Goal: Task Accomplishment & Management: Use online tool/utility

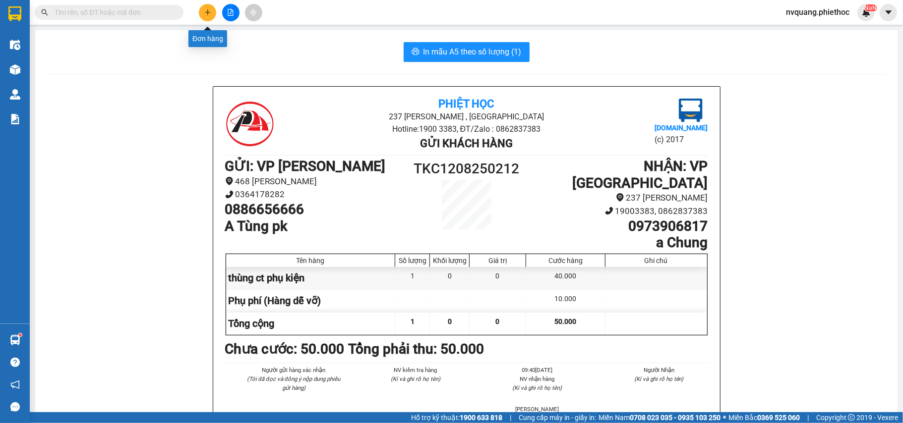
click at [208, 12] on icon "plus" at bounding box center [207, 12] width 7 height 7
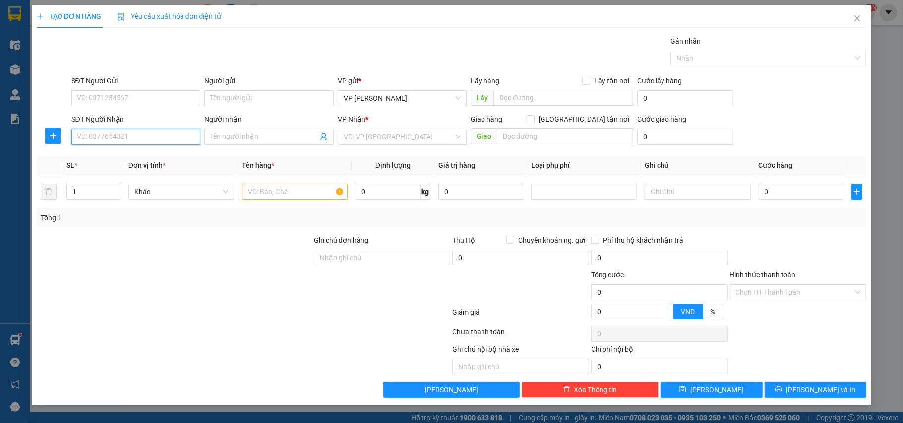
click at [100, 141] on input "SĐT Người Nhận" at bounding box center [135, 137] width 129 height 16
type input "0961958027"
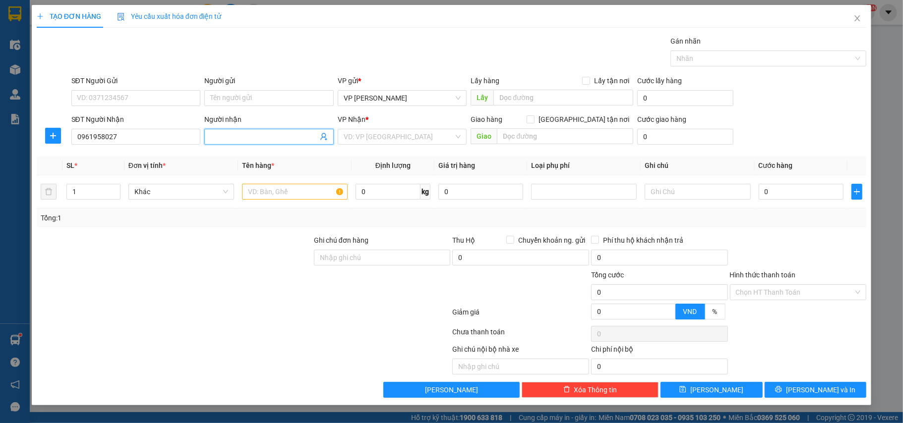
click at [244, 135] on input "Người nhận" at bounding box center [264, 136] width 108 height 11
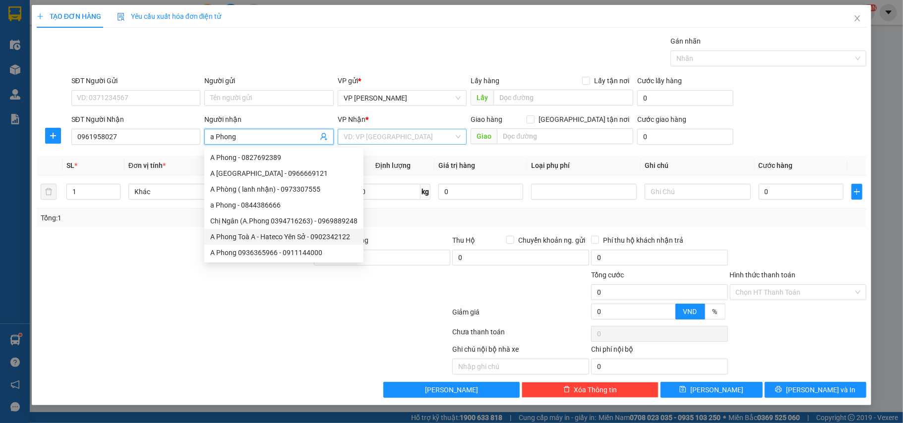
type input "a Phong"
click at [403, 137] on input "search" at bounding box center [399, 136] width 111 height 15
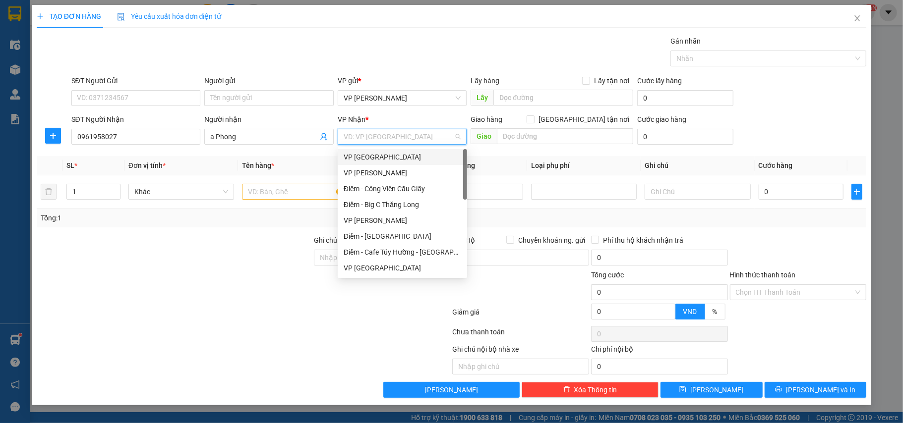
click at [386, 159] on div "VP [GEOGRAPHIC_DATA]" at bounding box center [403, 157] width 118 height 11
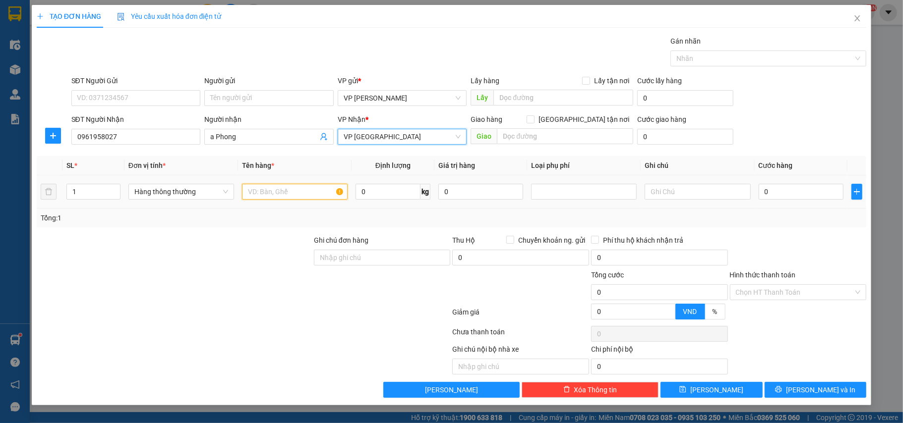
click at [278, 197] on input "text" at bounding box center [295, 192] width 106 height 16
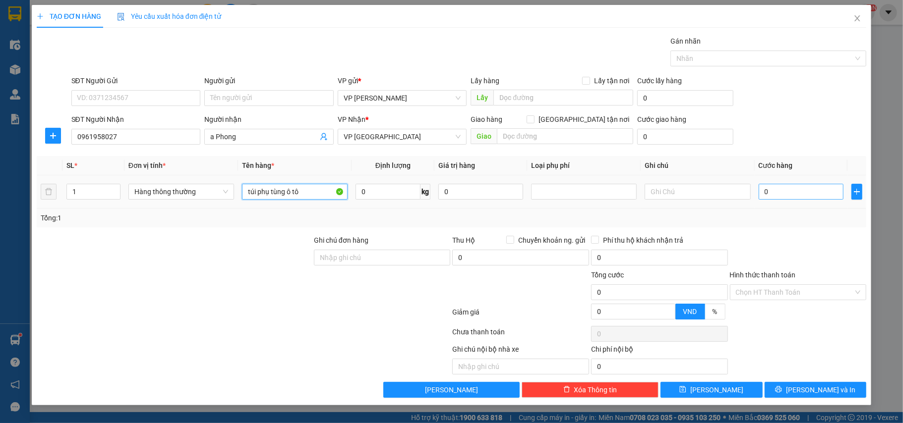
type input "túi phụ tùng ô tô"
click at [779, 197] on input "0" at bounding box center [801, 192] width 85 height 16
type input "2"
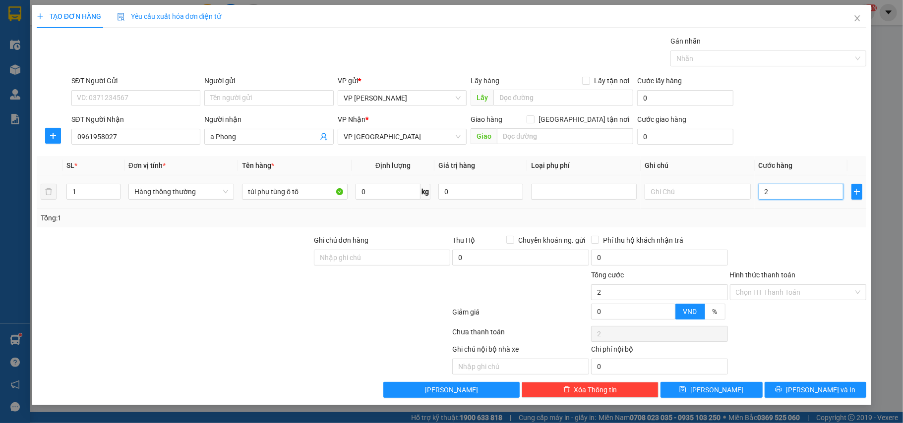
type input "25"
type input "25.000"
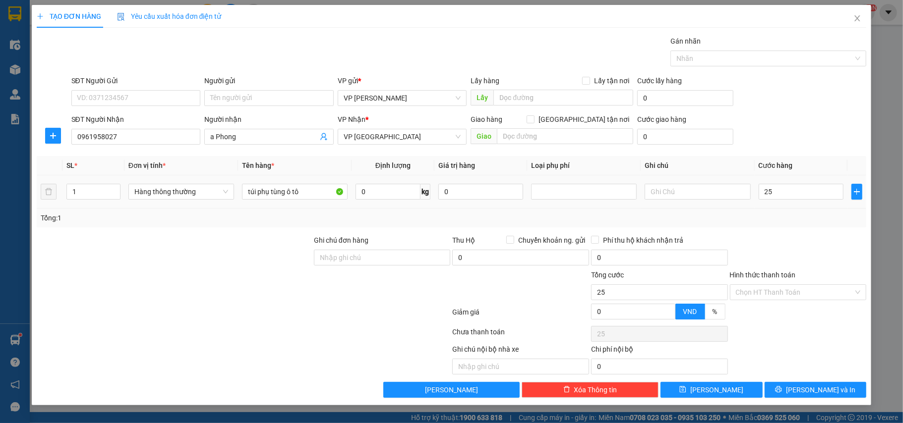
type input "25.000"
click at [773, 215] on div "Tổng: 1" at bounding box center [452, 218] width 822 height 11
drag, startPoint x: 309, startPoint y: 187, endPoint x: 288, endPoint y: 193, distance: 22.0
click at [288, 193] on input "túi phụ tùng ô tô" at bounding box center [295, 192] width 106 height 16
type input "túi phụ tùng xe máy"
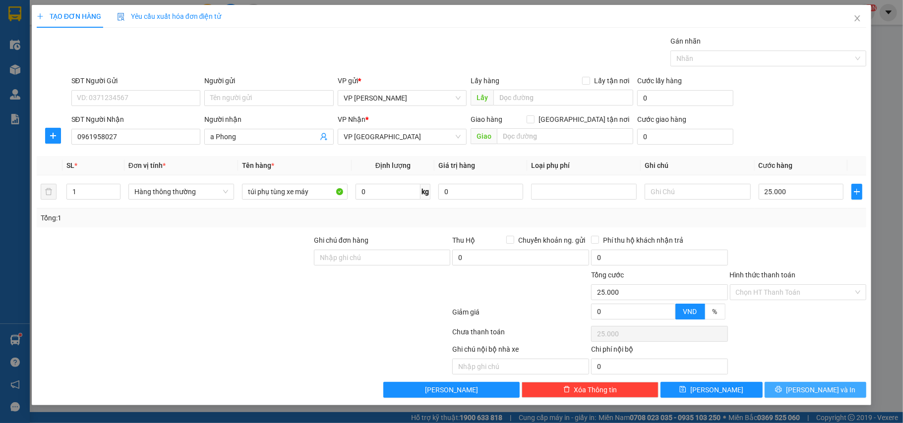
click at [789, 391] on button "[PERSON_NAME] và In" at bounding box center [816, 390] width 102 height 16
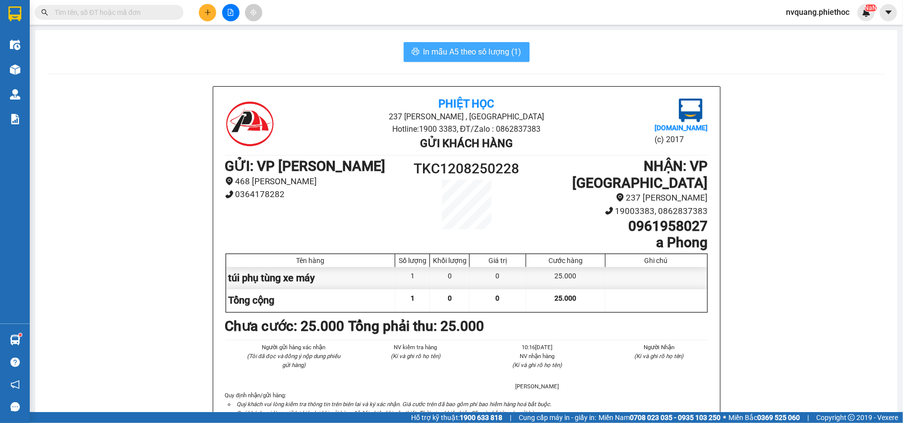
click at [467, 50] on span "In mẫu A5 theo số lượng (1)" at bounding box center [472, 52] width 98 height 12
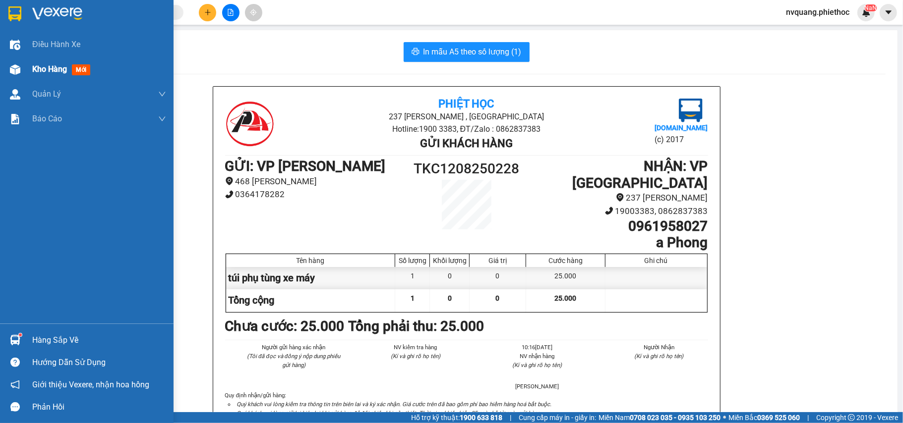
click at [43, 66] on span "Kho hàng" at bounding box center [49, 68] width 35 height 9
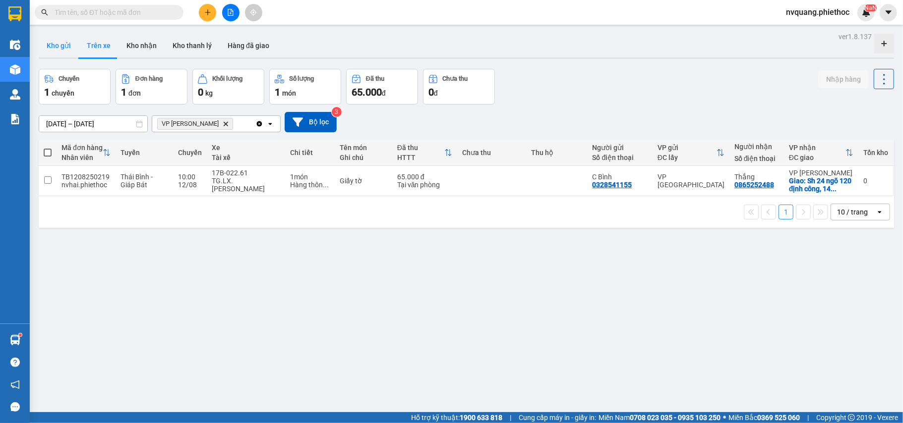
click at [49, 43] on button "Kho gửi" at bounding box center [59, 46] width 40 height 24
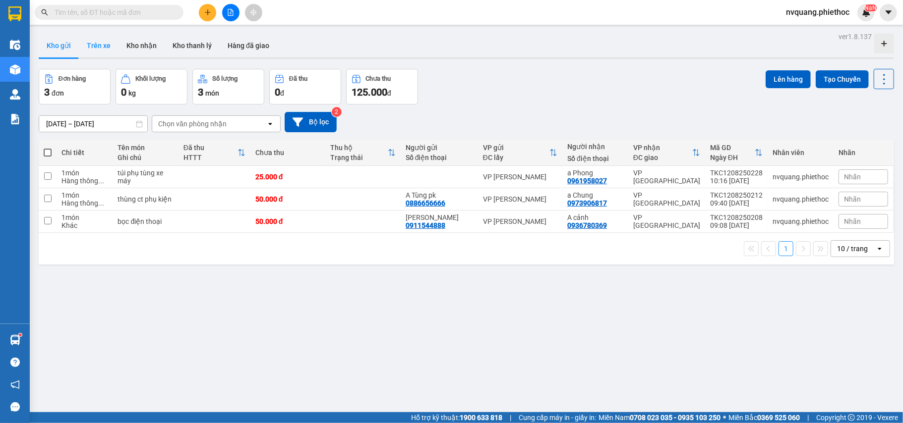
click at [98, 47] on button "Trên xe" at bounding box center [99, 46] width 40 height 24
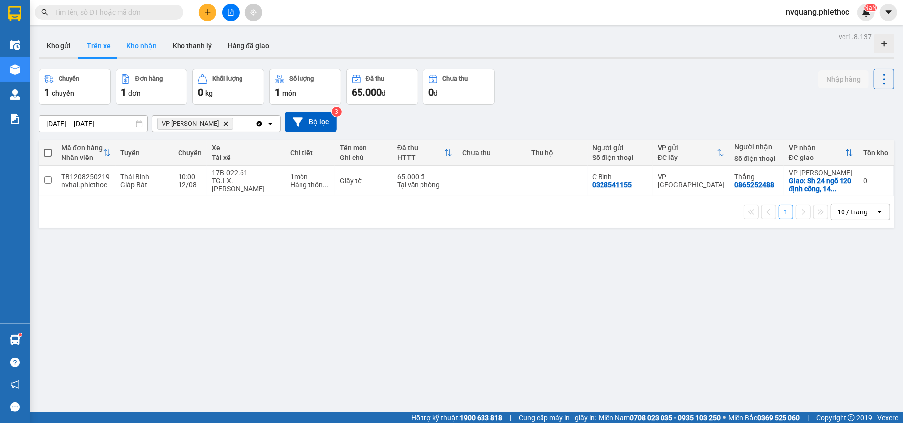
click at [135, 40] on button "Kho nhận" at bounding box center [142, 46] width 46 height 24
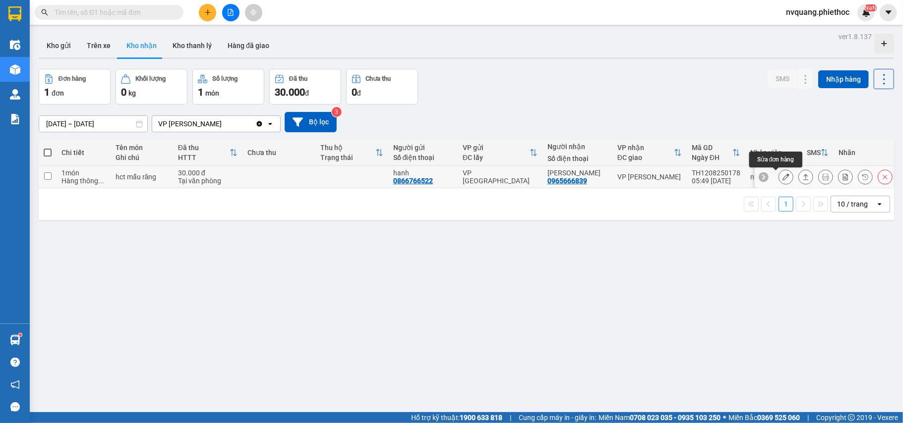
click at [782, 179] on icon at bounding box center [785, 177] width 7 height 7
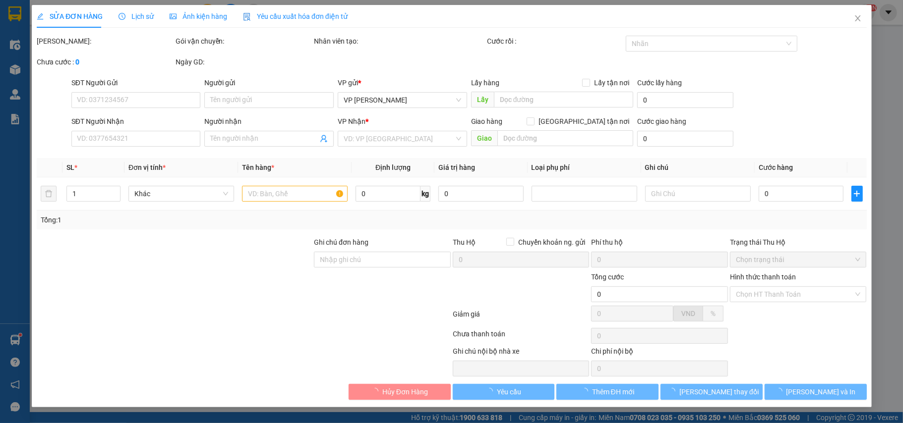
type input "0866766522"
type input "hanh"
type input "0965666839"
type input "[PERSON_NAME]"
type input "30.000"
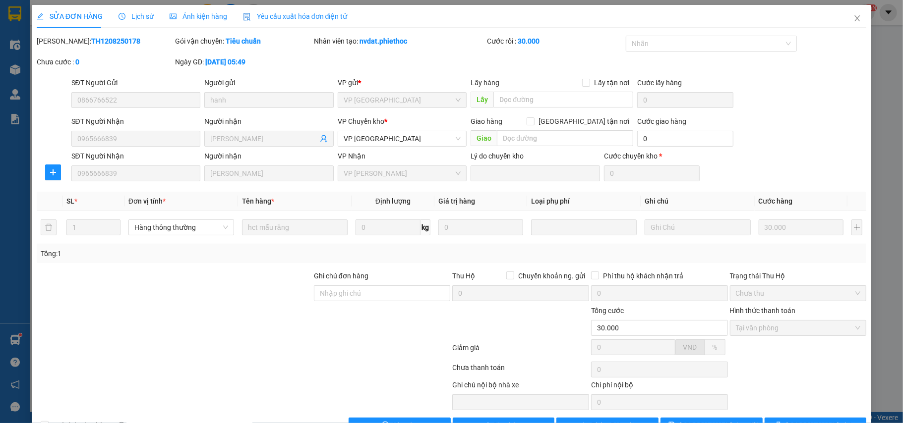
scroll to position [32, 0]
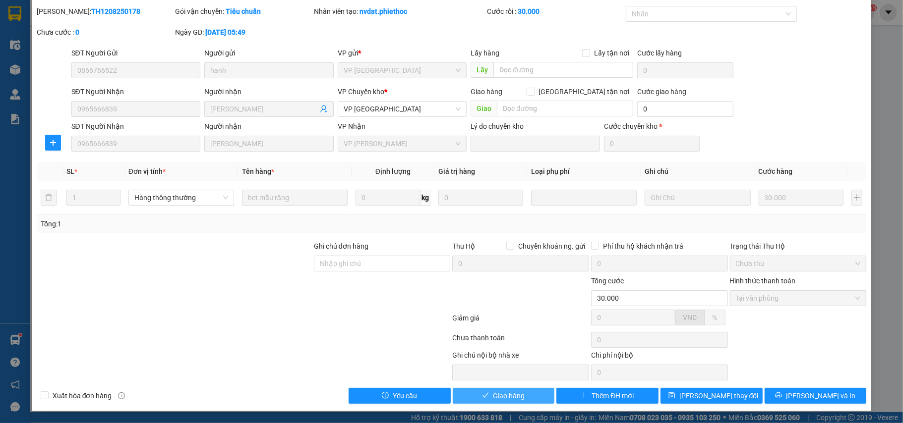
click at [499, 392] on span "Giao hàng" at bounding box center [509, 396] width 32 height 11
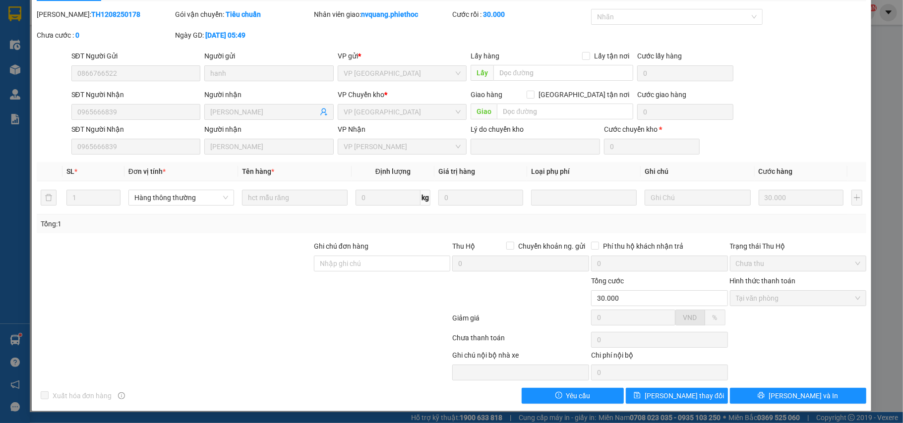
scroll to position [0, 0]
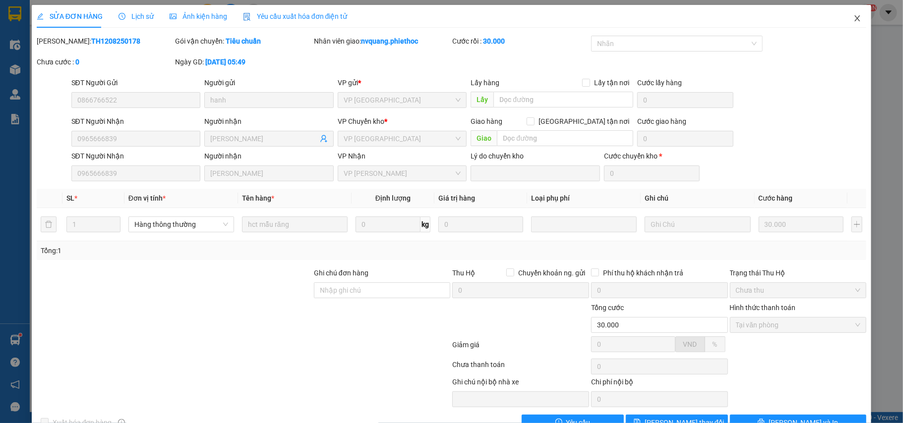
click at [853, 14] on span "Close" at bounding box center [857, 19] width 28 height 28
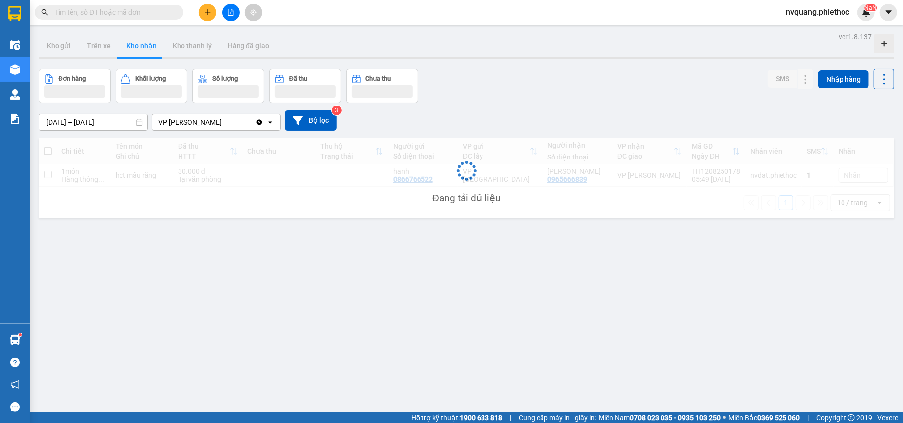
click at [851, 14] on span "nvquang.phiethoc" at bounding box center [817, 12] width 79 height 12
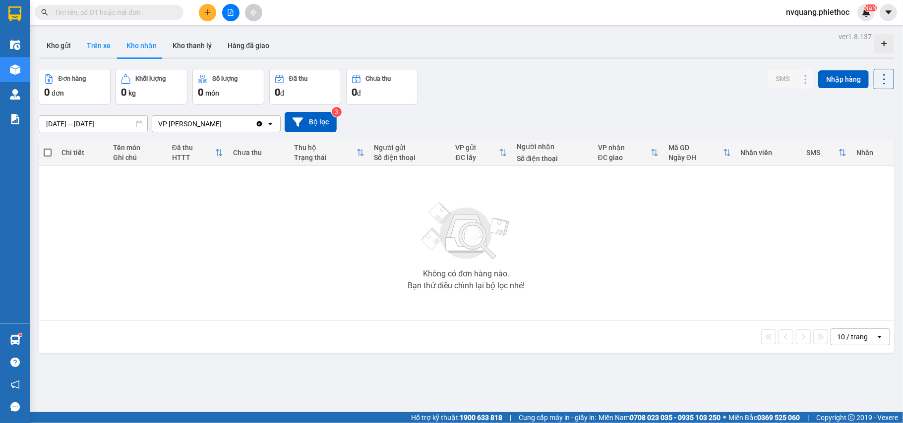
click at [97, 43] on button "Trên xe" at bounding box center [99, 46] width 40 height 24
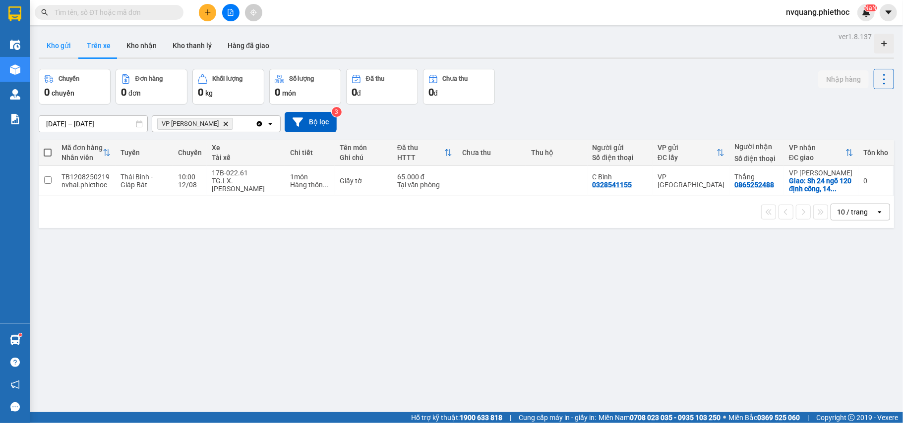
click at [60, 44] on button "Kho gửi" at bounding box center [59, 46] width 40 height 24
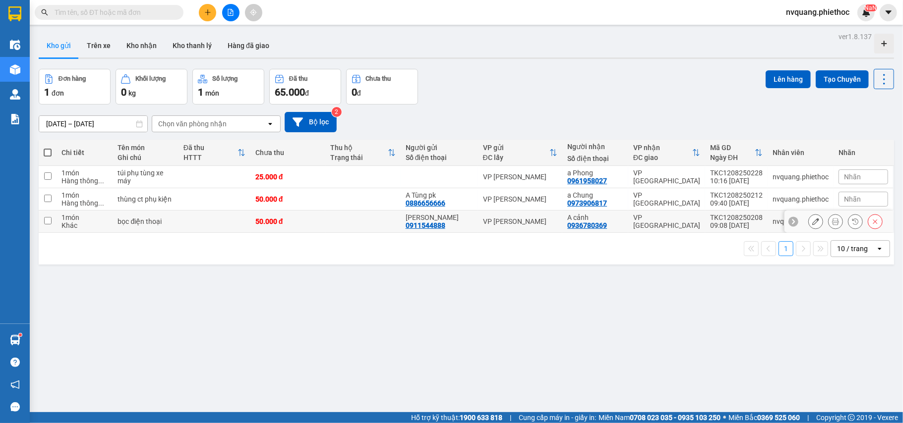
click at [362, 217] on td at bounding box center [362, 222] width 75 height 22
checkbox input "true"
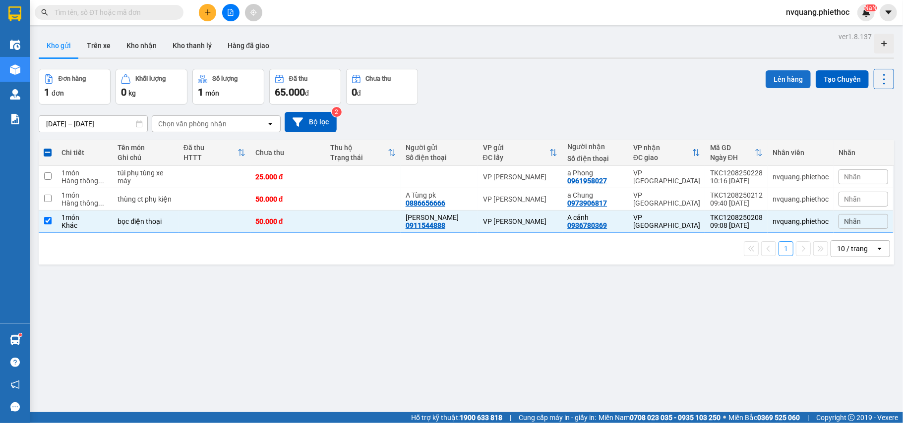
click at [766, 70] on button "Lên hàng" at bounding box center [788, 79] width 45 height 18
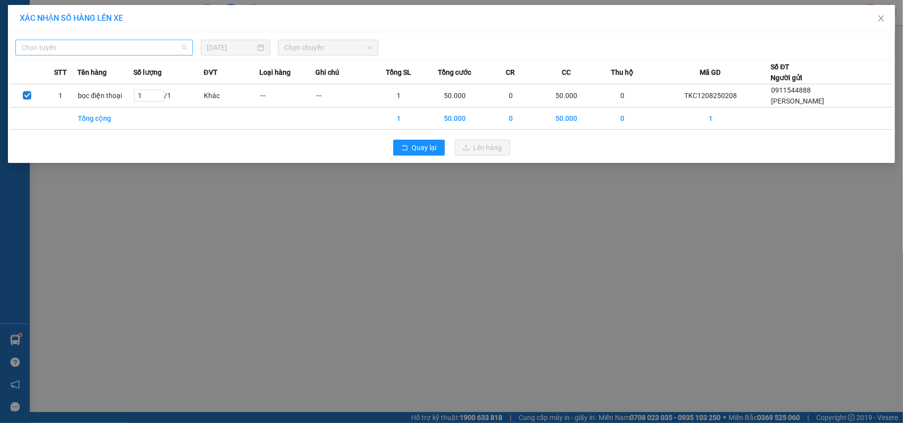
click at [70, 50] on span "Chọn tuyến" at bounding box center [104, 47] width 166 height 15
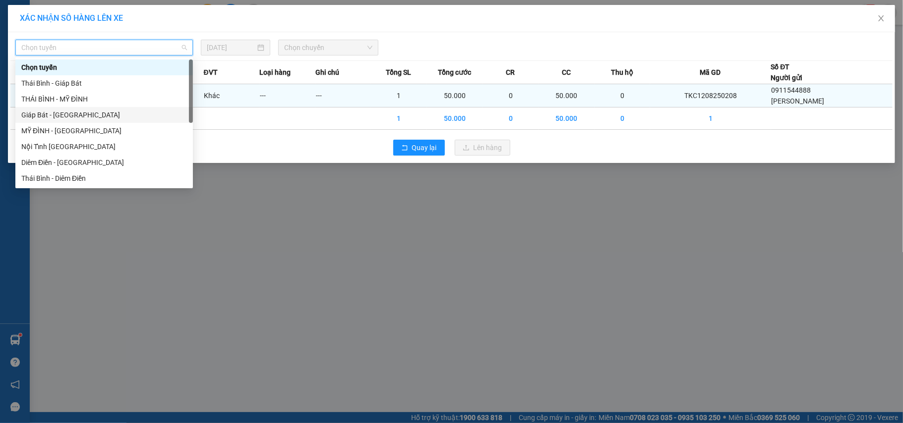
drag, startPoint x: 55, startPoint y: 113, endPoint x: 55, endPoint y: 104, distance: 8.9
click at [55, 110] on div "Giáp Bát - [GEOGRAPHIC_DATA]" at bounding box center [104, 115] width 166 height 11
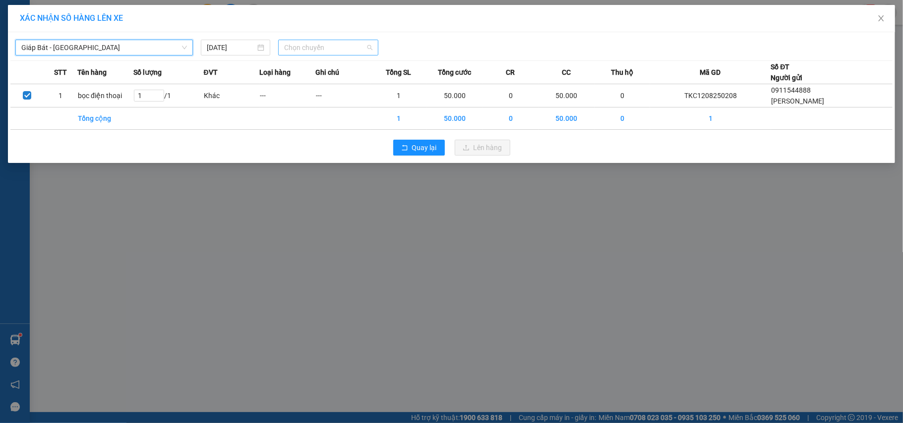
click at [290, 50] on span "Chọn chuyến" at bounding box center [328, 47] width 88 height 15
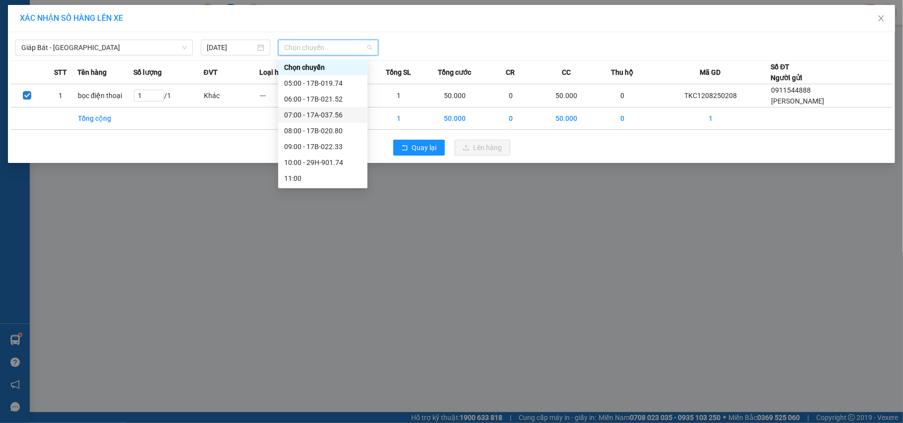
scroll to position [66, 0]
click at [333, 97] on div "10:00 - 29H-901.74" at bounding box center [322, 96] width 77 height 11
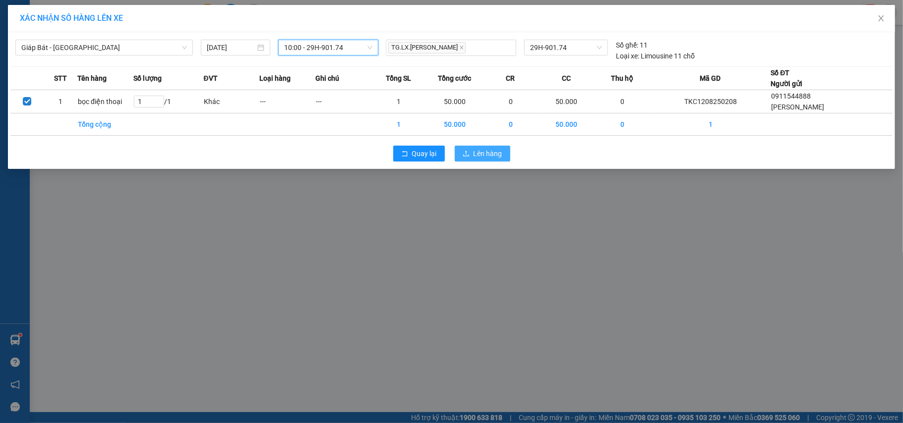
click at [480, 156] on span "Lên hàng" at bounding box center [488, 153] width 29 height 11
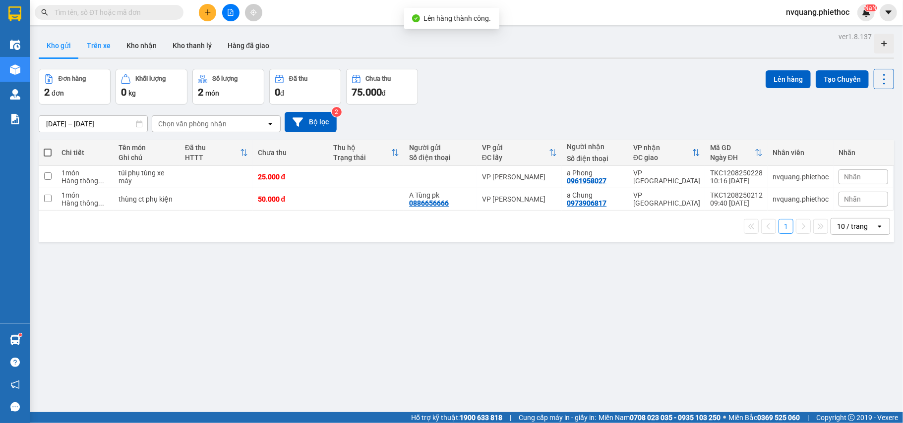
click at [94, 46] on button "Trên xe" at bounding box center [99, 46] width 40 height 24
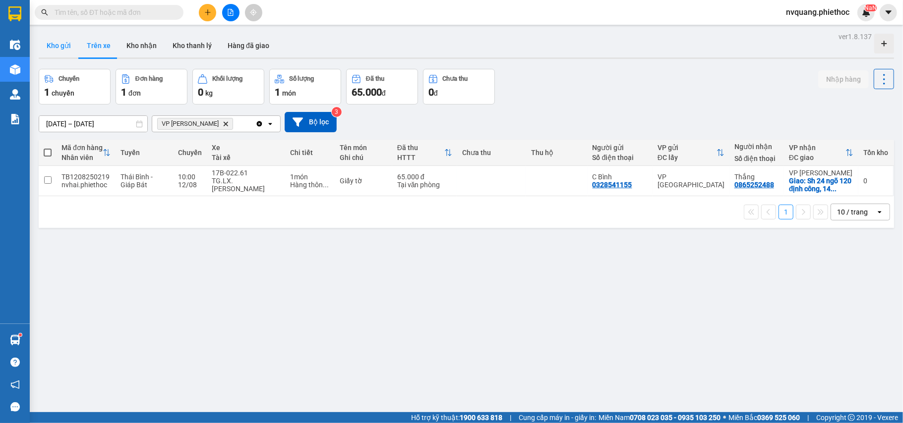
click at [61, 41] on button "Kho gửi" at bounding box center [59, 46] width 40 height 24
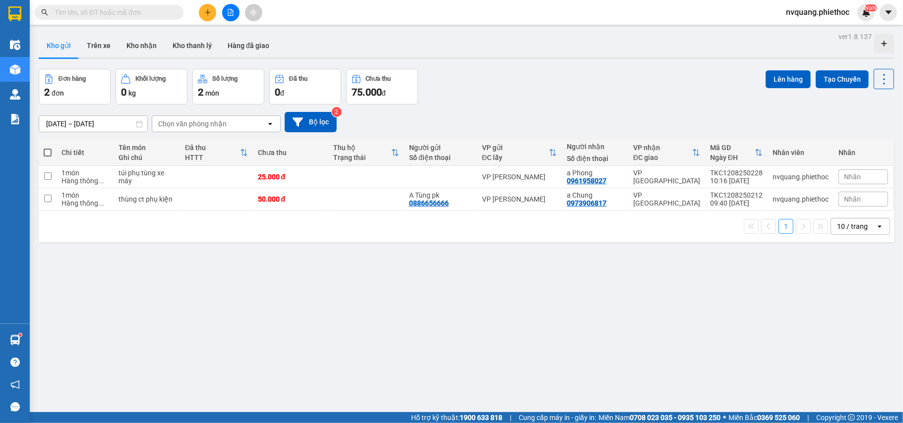
click at [215, 8] on div at bounding box center [230, 12] width 74 height 17
click at [209, 15] on icon "plus" at bounding box center [207, 12] width 7 height 7
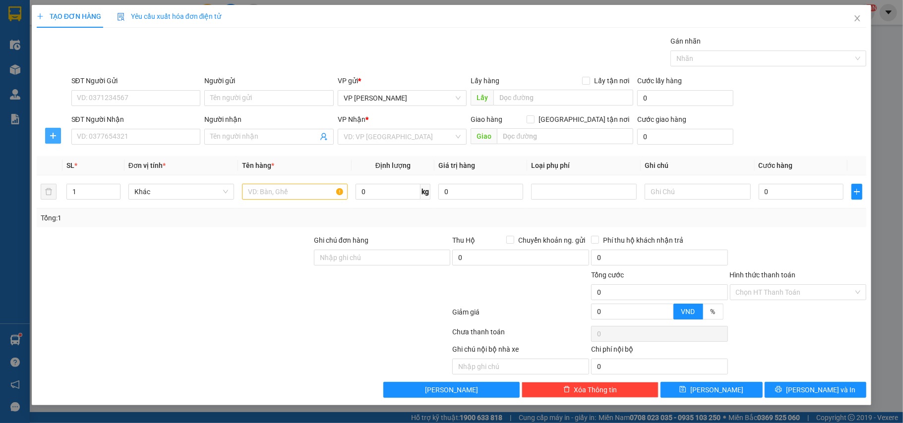
drag, startPoint x: 54, startPoint y: 133, endPoint x: 66, endPoint y: 127, distance: 13.7
click at [52, 134] on icon "plus" at bounding box center [53, 136] width 8 height 8
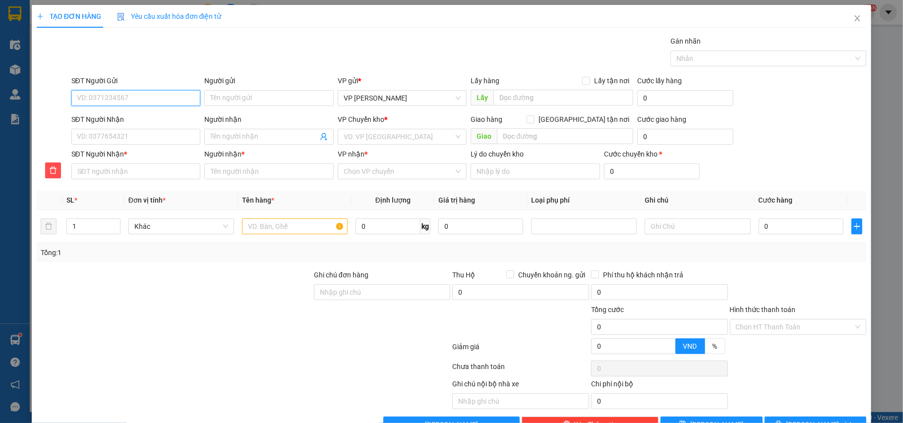
click at [97, 102] on input "SĐT Người Gửi" at bounding box center [135, 98] width 129 height 16
type input "0912855599"
click at [91, 117] on div "0912855599 - [PERSON_NAME]" at bounding box center [134, 118] width 116 height 11
type input "c Giang"
type input "0912855599"
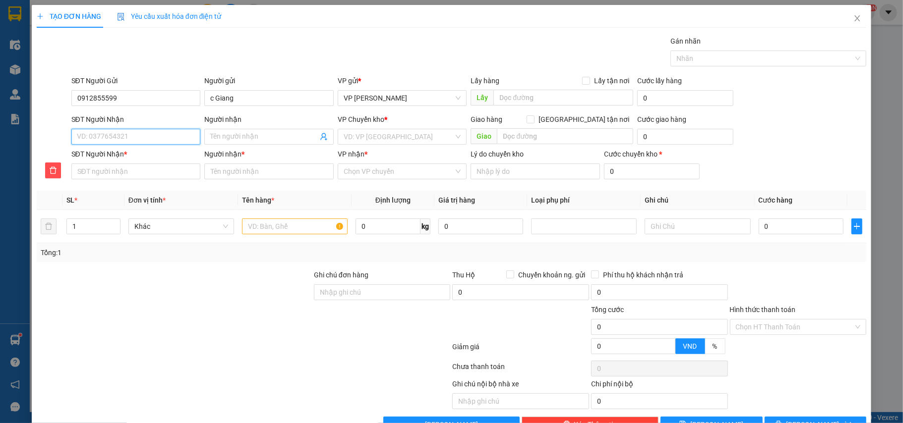
click at [99, 138] on input "SĐT Người Nhận" at bounding box center [135, 137] width 129 height 16
click at [118, 185] on div "0981254841 - A Dân" at bounding box center [134, 189] width 116 height 11
type input "0981254841"
type input "A Dân"
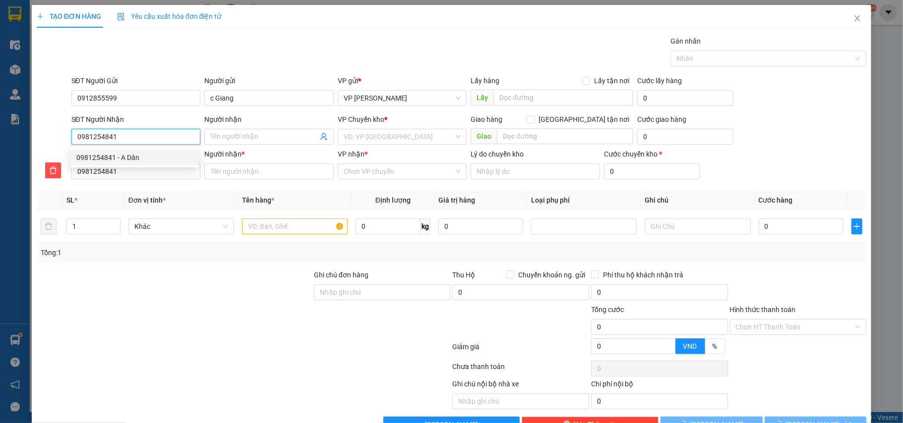
type input "A Dân"
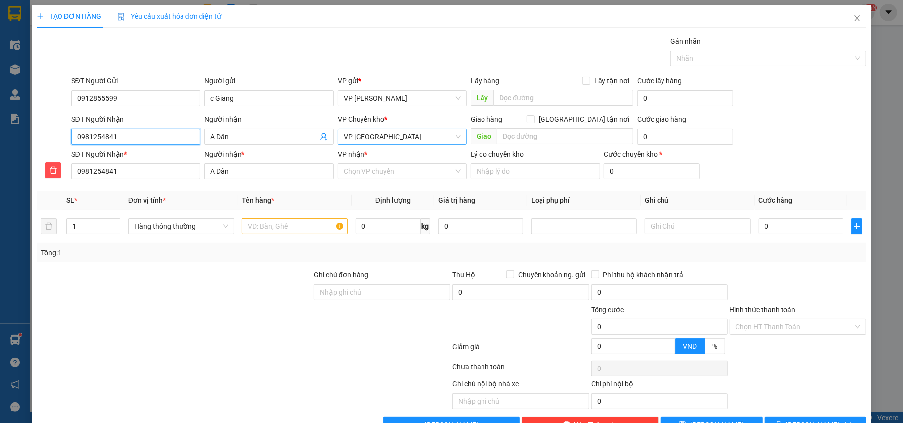
click at [385, 139] on span "VP [GEOGRAPHIC_DATA]" at bounding box center [403, 136] width 118 height 15
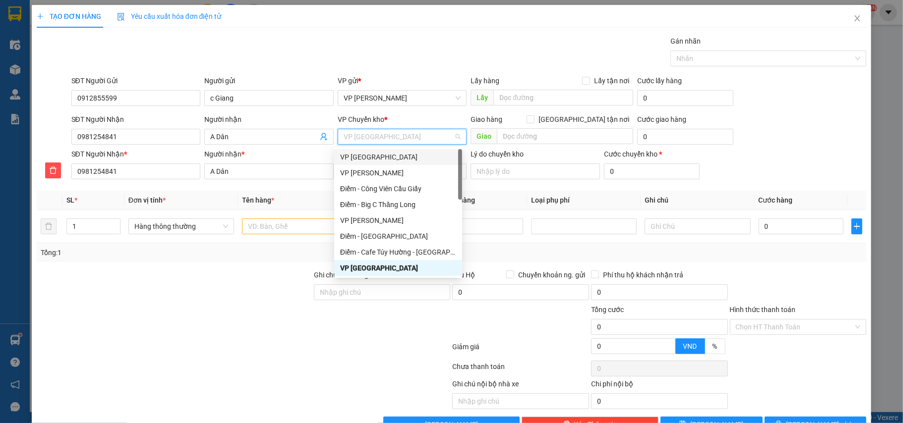
click at [373, 156] on div "VP [GEOGRAPHIC_DATA]" at bounding box center [398, 157] width 116 height 11
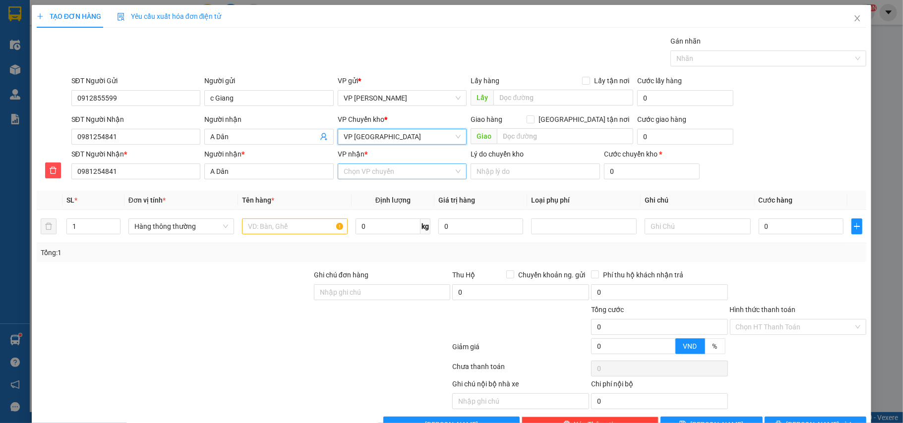
click at [370, 173] on input "VP nhận *" at bounding box center [399, 171] width 111 height 15
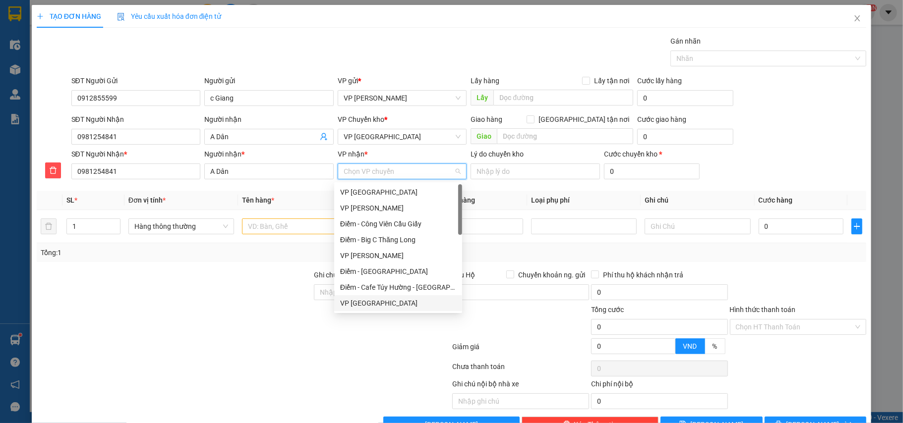
click at [369, 298] on div "VP [GEOGRAPHIC_DATA]" at bounding box center [398, 303] width 116 height 11
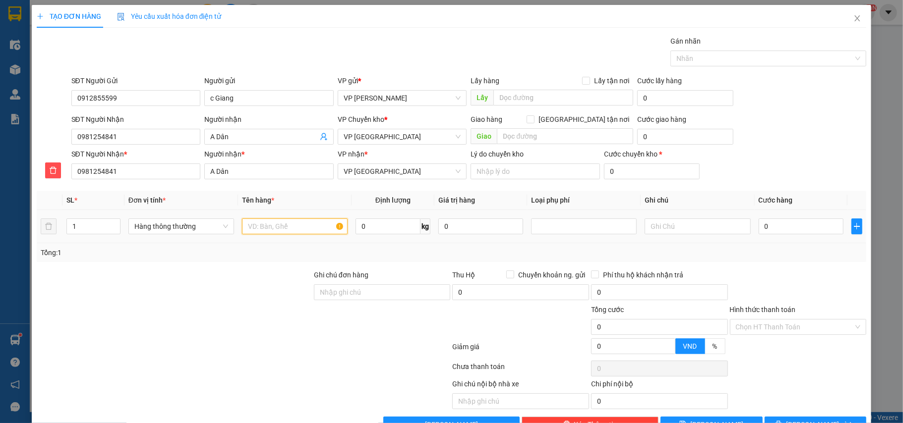
click at [260, 233] on input "text" at bounding box center [295, 227] width 106 height 16
type input "tài liệu"
click at [810, 238] on td "0" at bounding box center [801, 226] width 93 height 33
click at [802, 233] on input "0" at bounding box center [801, 227] width 85 height 16
type input "3"
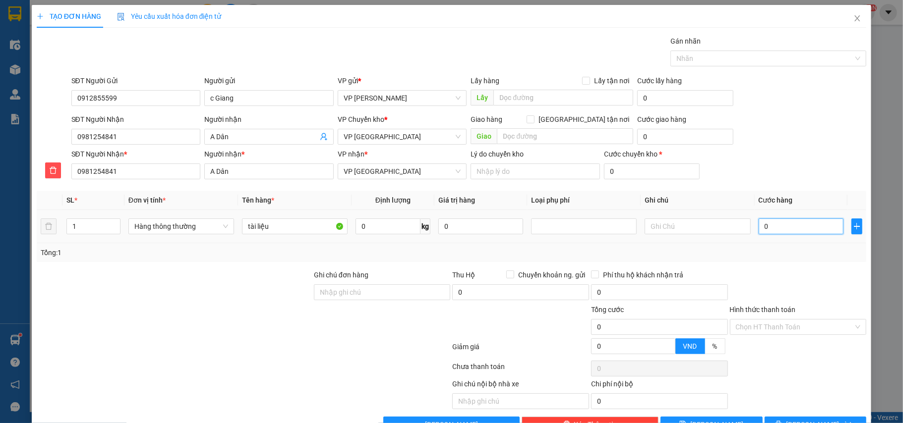
type input "3"
type input "30"
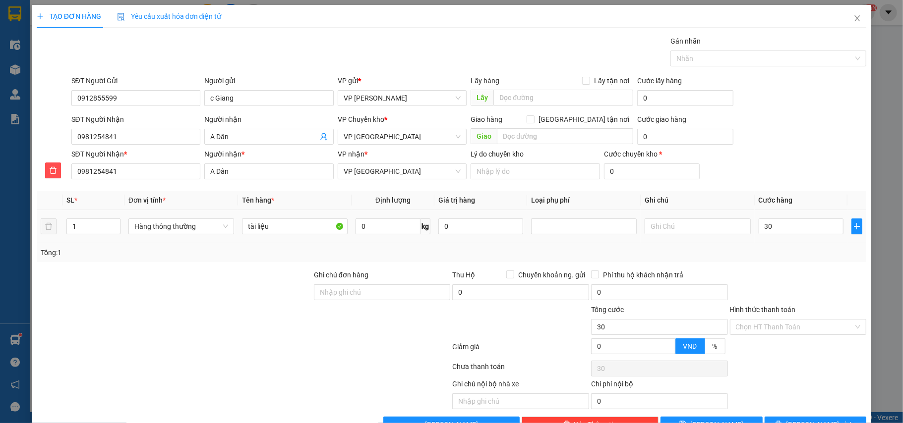
type input "30.000"
click at [784, 257] on div "Tổng: 1" at bounding box center [452, 252] width 822 height 11
click at [738, 334] on input "Hình thức thanh toán" at bounding box center [795, 327] width 118 height 15
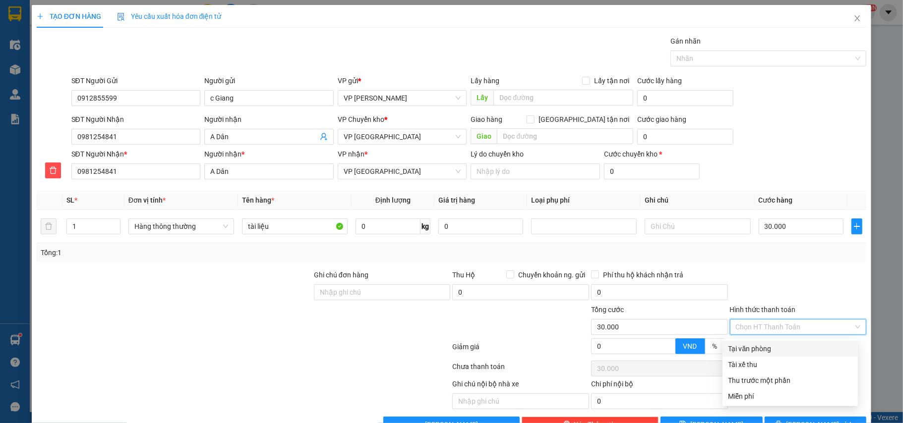
click at [738, 346] on div "Tại văn phòng" at bounding box center [789, 349] width 123 height 11
type input "0"
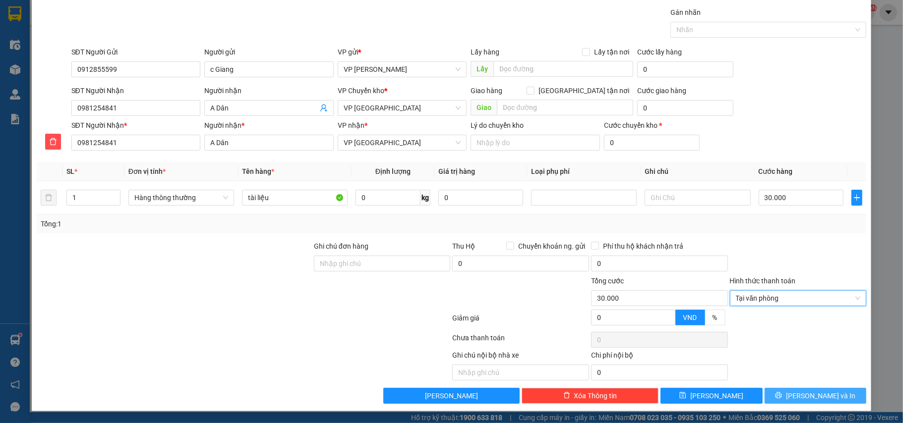
click at [785, 397] on button "[PERSON_NAME] và In" at bounding box center [816, 396] width 102 height 16
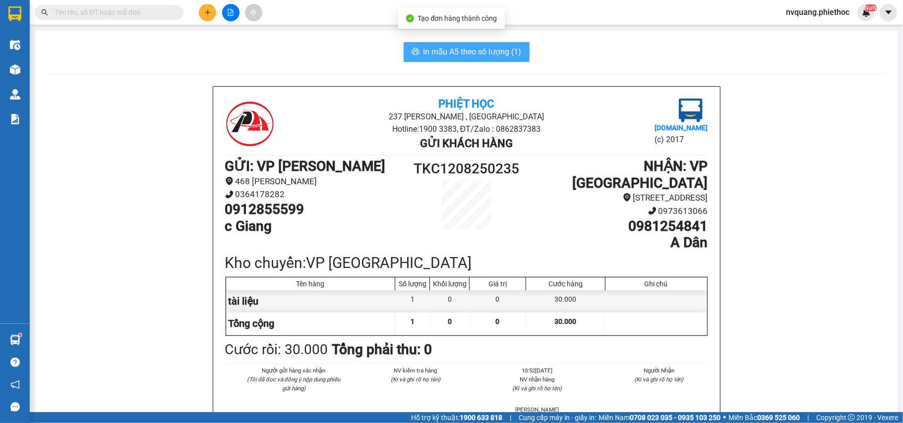
click at [433, 52] on span "In mẫu A5 theo số lượng (1)" at bounding box center [472, 52] width 98 height 12
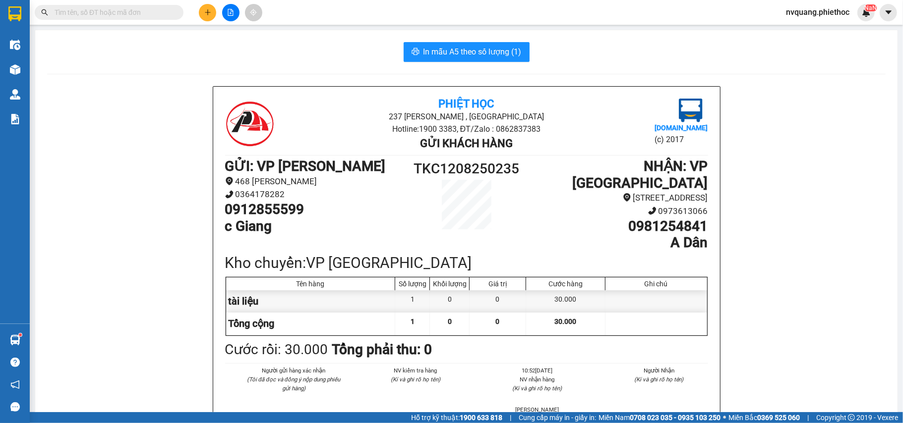
click at [207, 10] on icon "plus" at bounding box center [207, 12] width 7 height 7
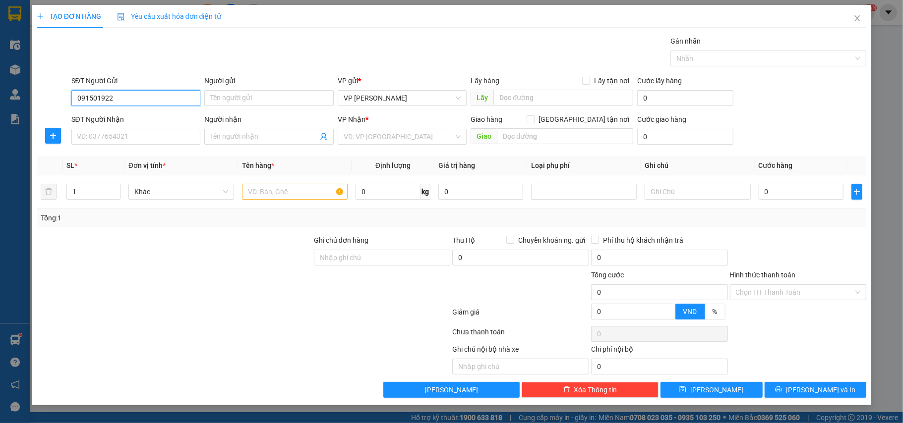
type input "0915019229"
click at [120, 121] on div "0915019229 - a Công" at bounding box center [136, 118] width 118 height 11
type input "a Công"
type input "0915019229"
click at [117, 135] on input "SĐT Người Nhận" at bounding box center [135, 137] width 129 height 16
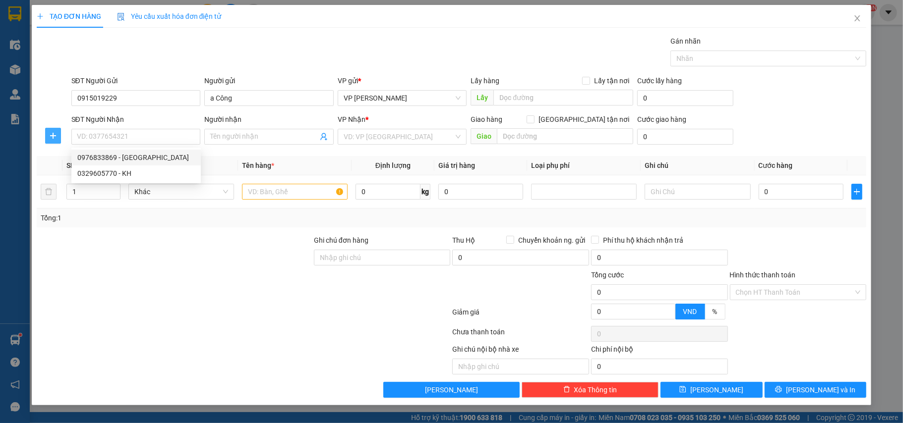
click at [55, 135] on icon "plus" at bounding box center [53, 136] width 8 height 8
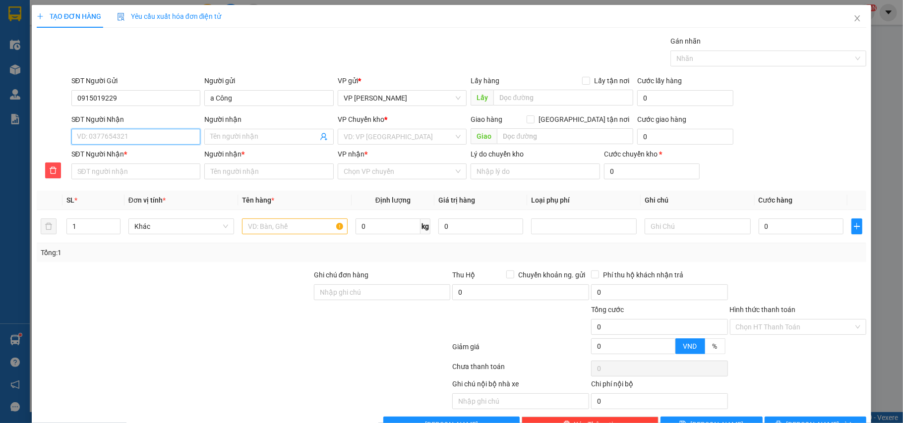
click at [96, 135] on input "SĐT Người Nhận" at bounding box center [135, 137] width 129 height 16
type input "0"
type input "09"
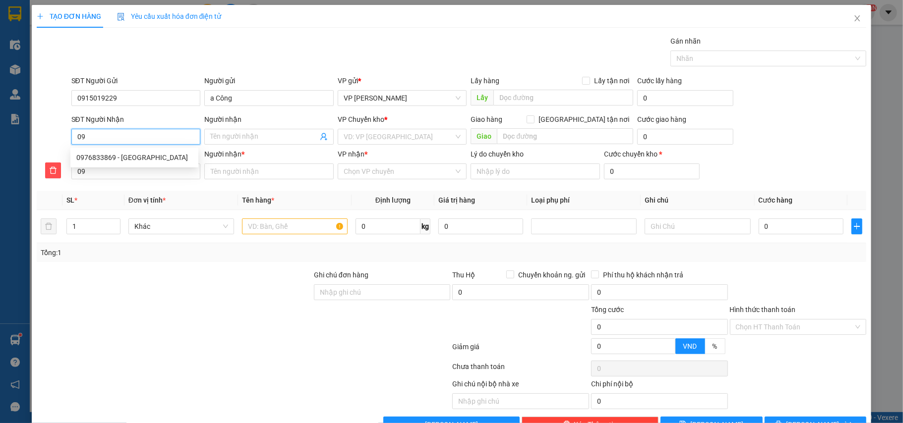
type input "090"
type input "0904"
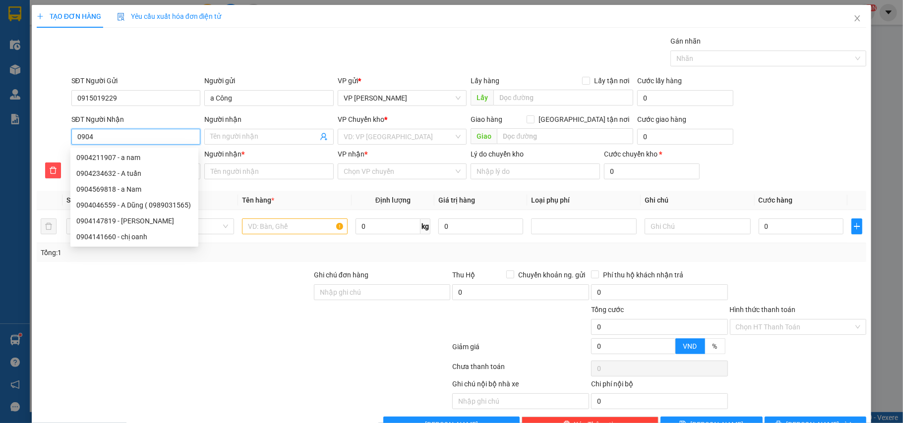
type input "09045"
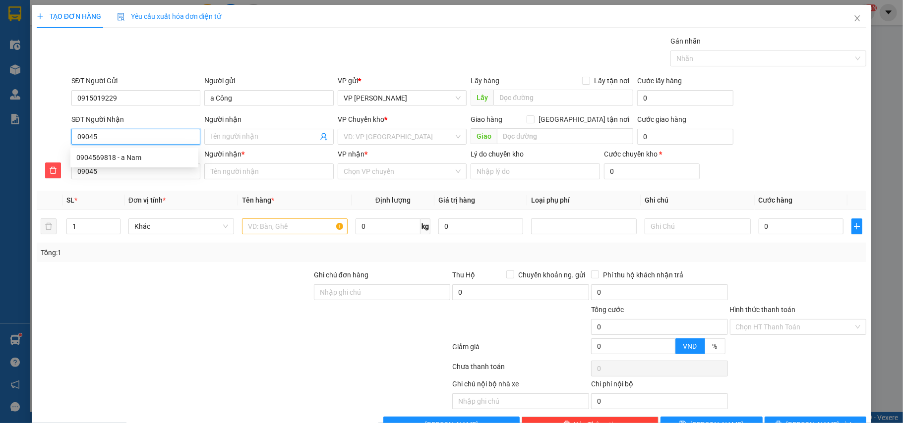
type input "090452"
type input "0904527"
type input "09045273"
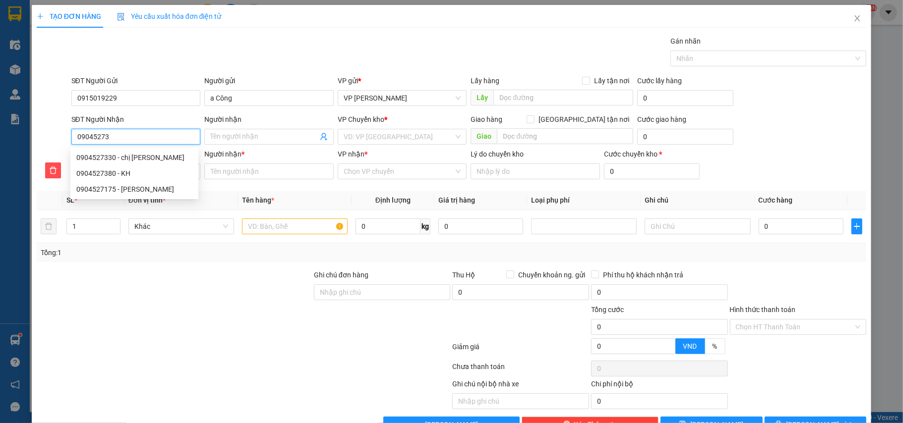
type input "09045273"
type input "090452738"
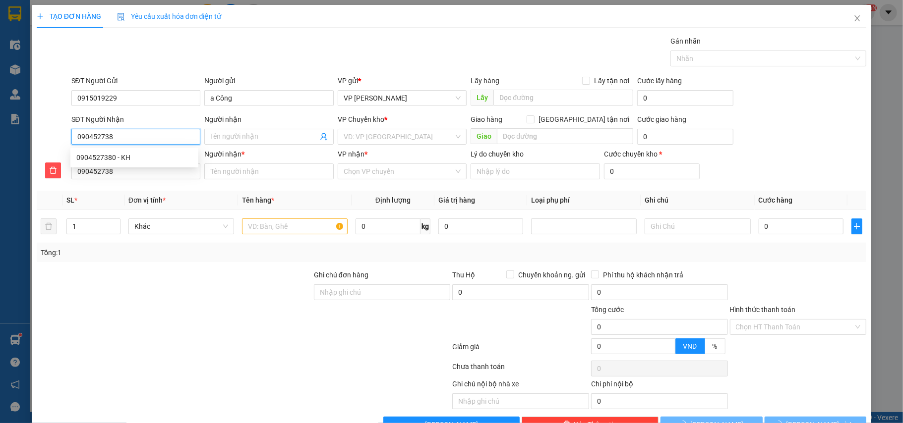
type input "0904527380"
click at [223, 132] on input "Người nhận" at bounding box center [264, 136] width 108 height 11
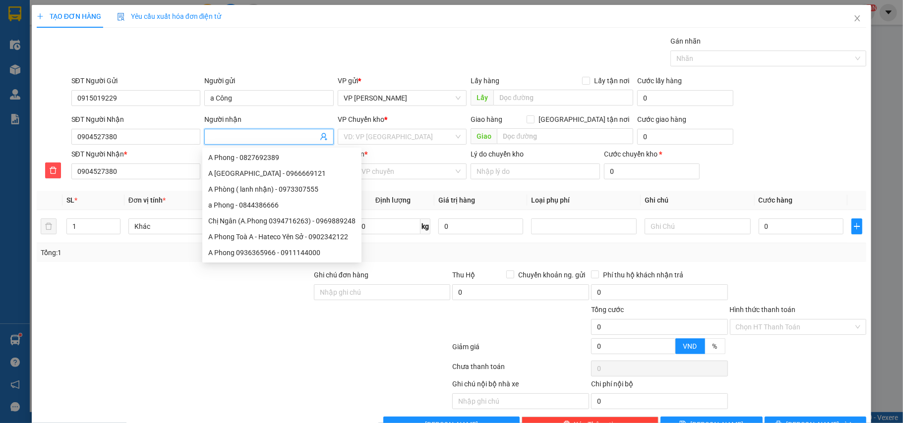
type input "a"
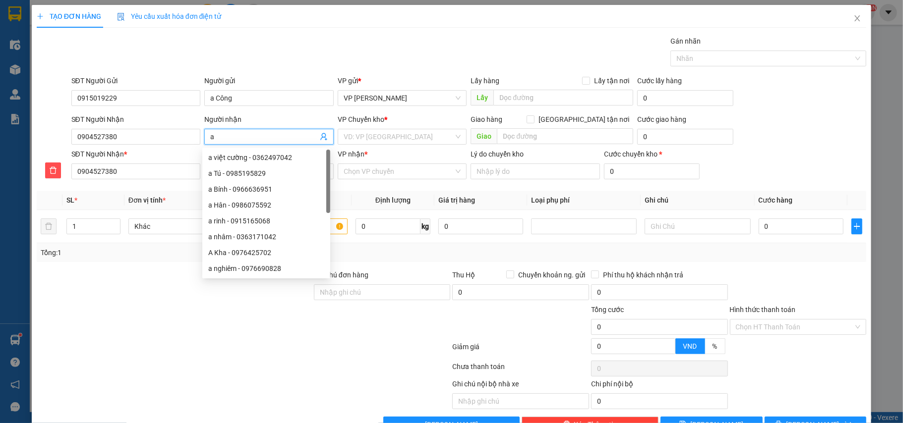
type input "a T"
type input "a Th"
type input "a Thu"
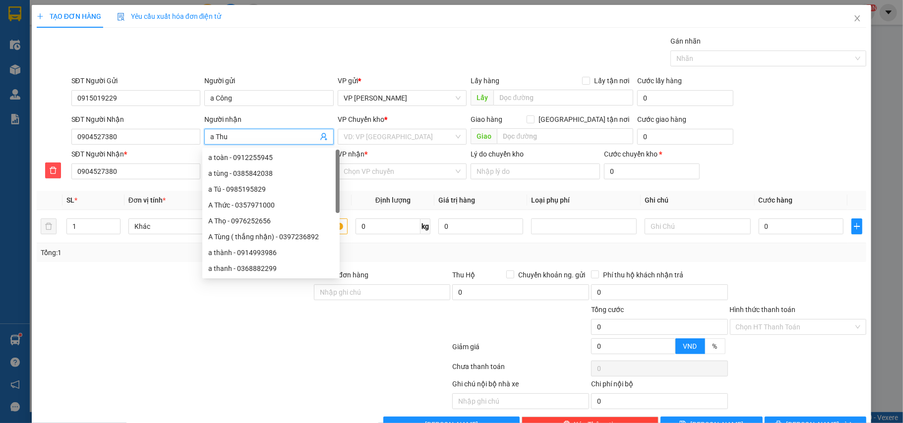
type input "a Thu"
type input "a Thua"
type input "a Thuâ"
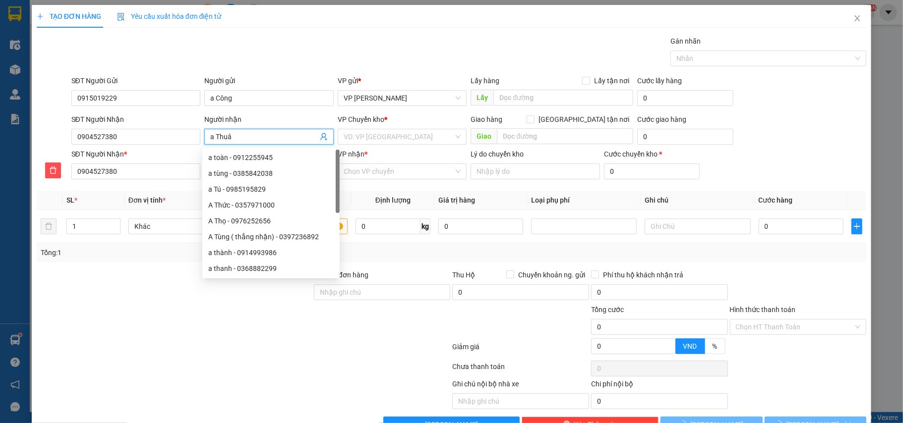
type input "a Thuân"
type input "a Thuận"
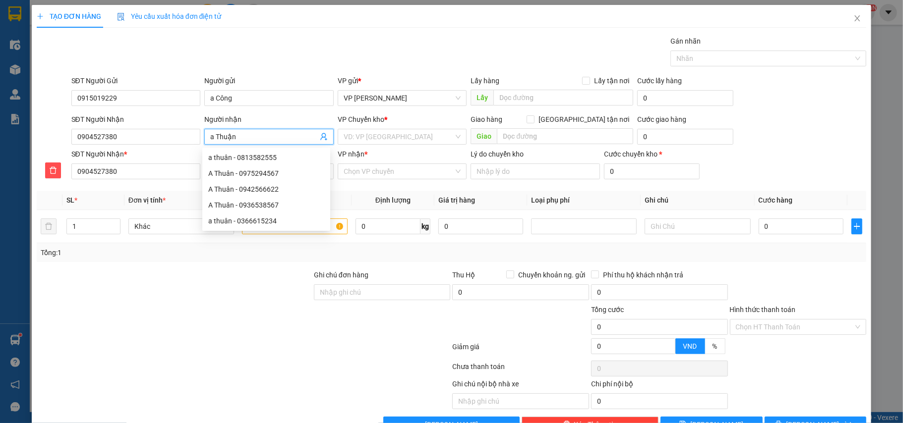
type input "a Thuận"
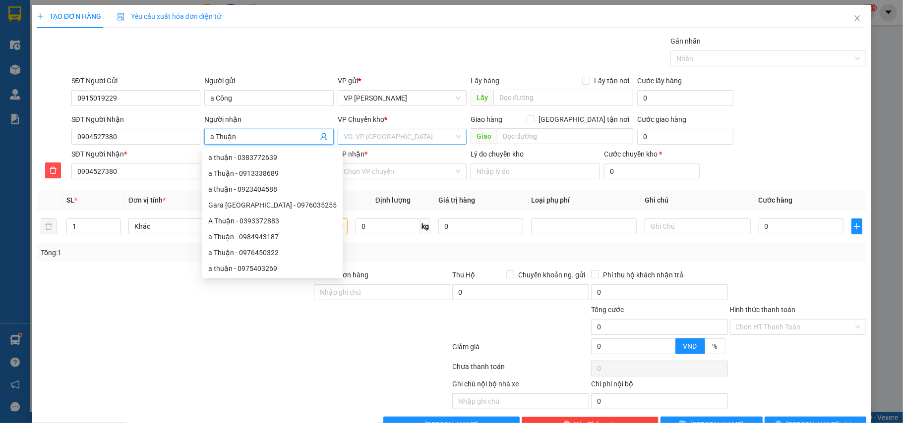
type input "a Thuận"
click at [356, 141] on input "search" at bounding box center [399, 136] width 111 height 15
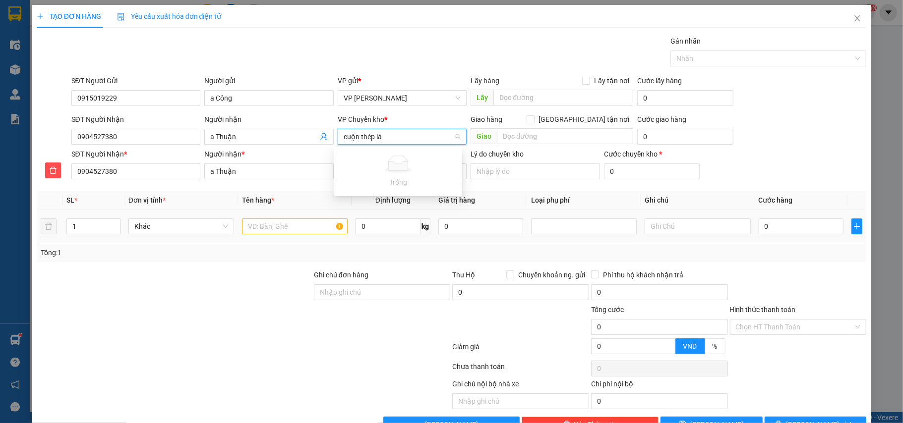
type input "cuộn thép lá"
click at [250, 227] on input "text" at bounding box center [295, 227] width 106 height 16
click at [355, 137] on input "search" at bounding box center [399, 136] width 111 height 15
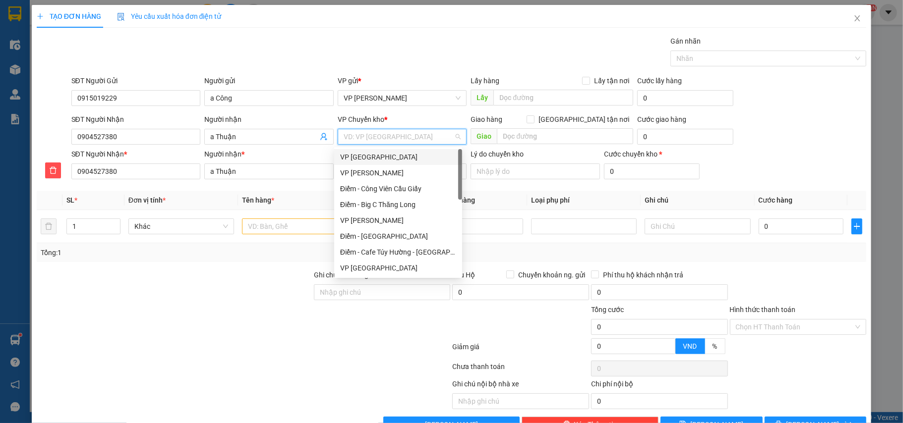
click at [357, 155] on div "VP [GEOGRAPHIC_DATA]" at bounding box center [398, 157] width 116 height 11
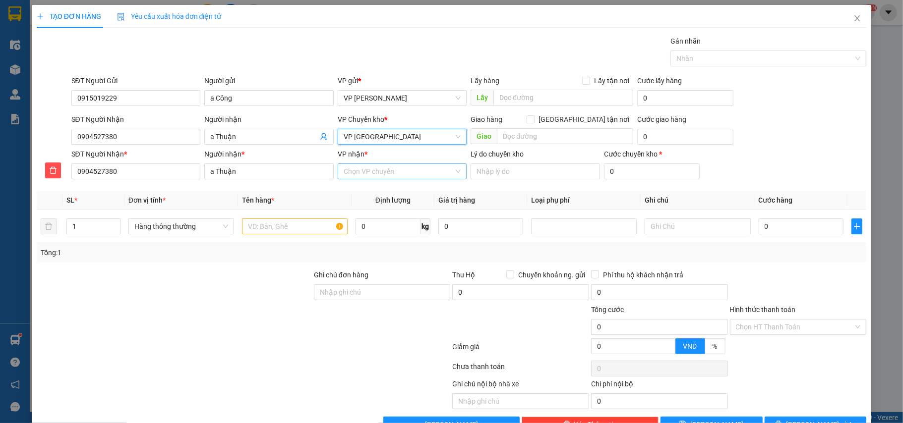
click at [378, 176] on input "VP nhận *" at bounding box center [399, 171] width 111 height 15
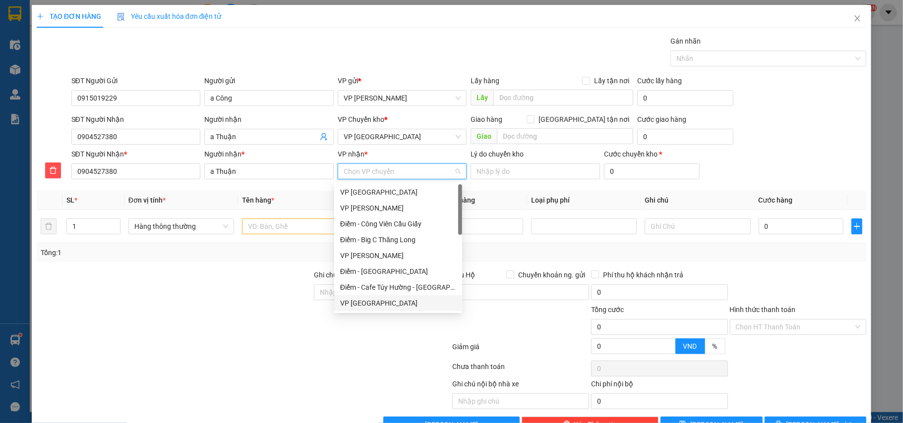
click at [359, 301] on div "VP [GEOGRAPHIC_DATA]" at bounding box center [398, 303] width 116 height 11
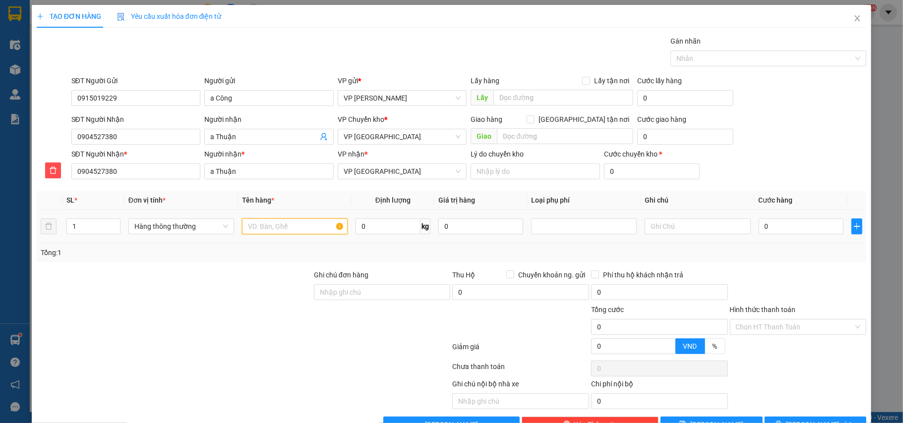
click at [256, 227] on input "text" at bounding box center [295, 227] width 106 height 16
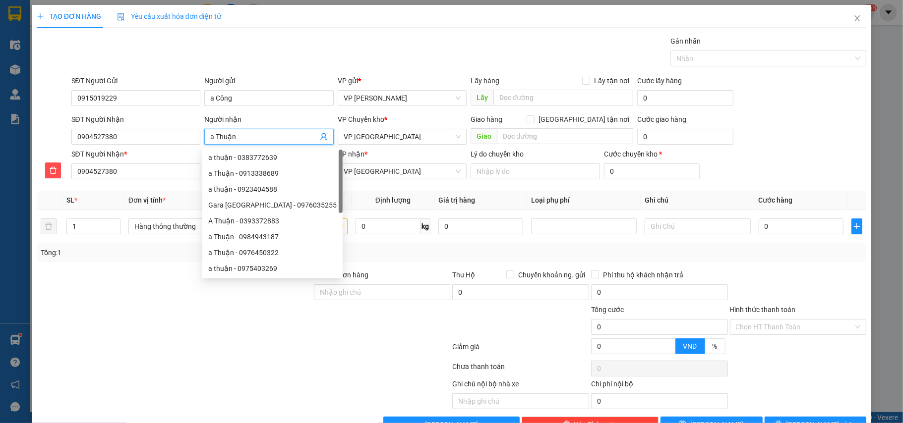
drag, startPoint x: 229, startPoint y: 133, endPoint x: 237, endPoint y: 141, distance: 11.2
click at [215, 135] on input "a Thuận" at bounding box center [264, 136] width 108 height 11
drag, startPoint x: 246, startPoint y: 141, endPoint x: 233, endPoint y: 144, distance: 13.6
click at [215, 139] on input "a Thuận" at bounding box center [264, 136] width 108 height 11
type input "a N"
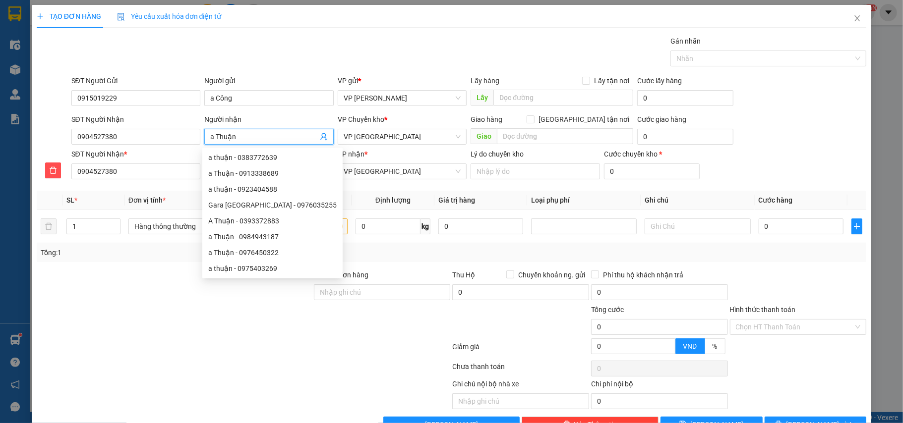
type input "a N"
type input "a NH"
type input "a N"
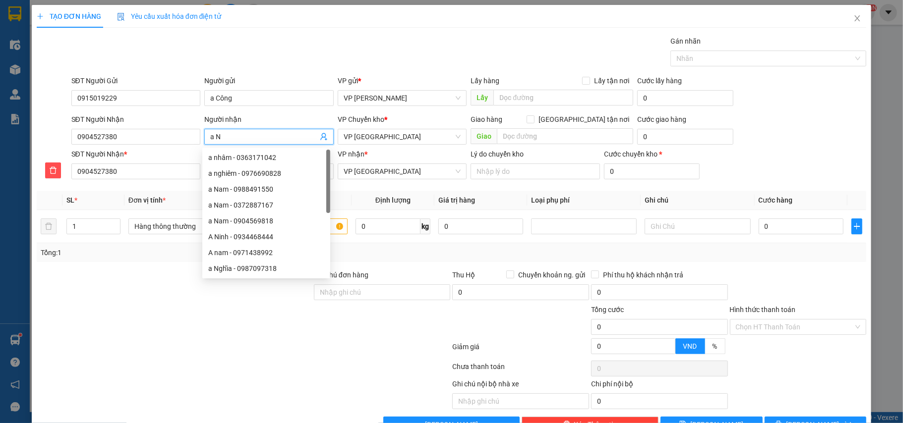
type input "a Nh"
type input "a Nhu"
type input "a Nhua"
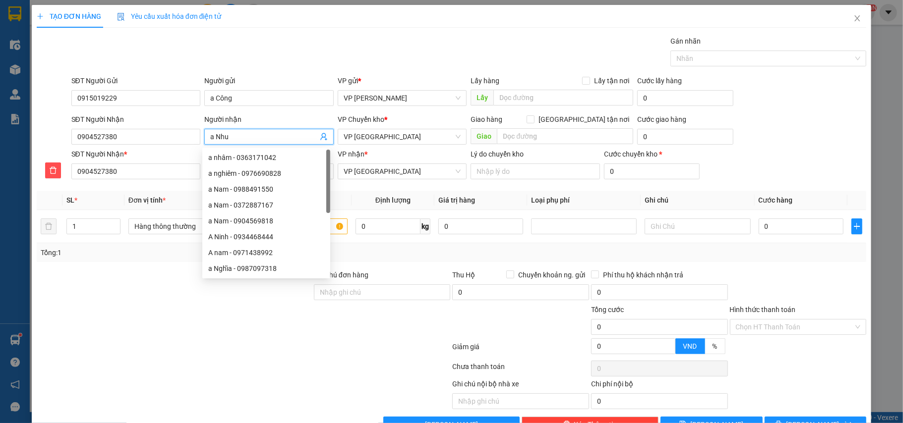
type input "a Nhua"
type input "a Nhuâ"
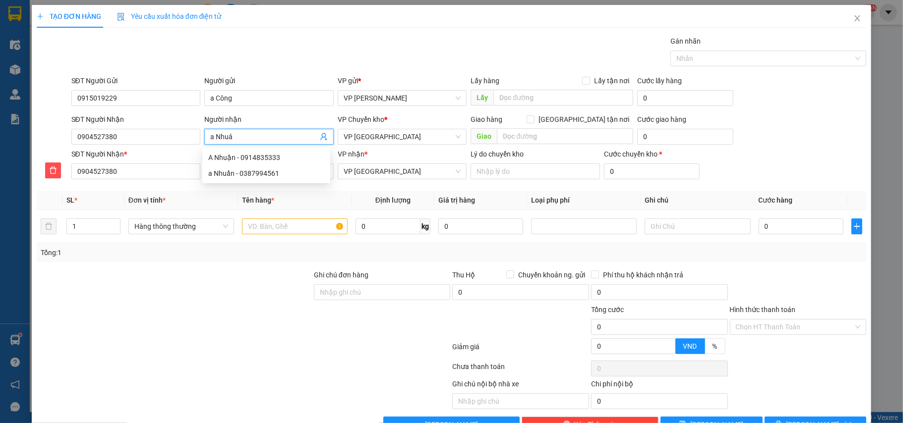
type input "a Nhuâ"
type input "a Nhuân"
type input "a Nhuận"
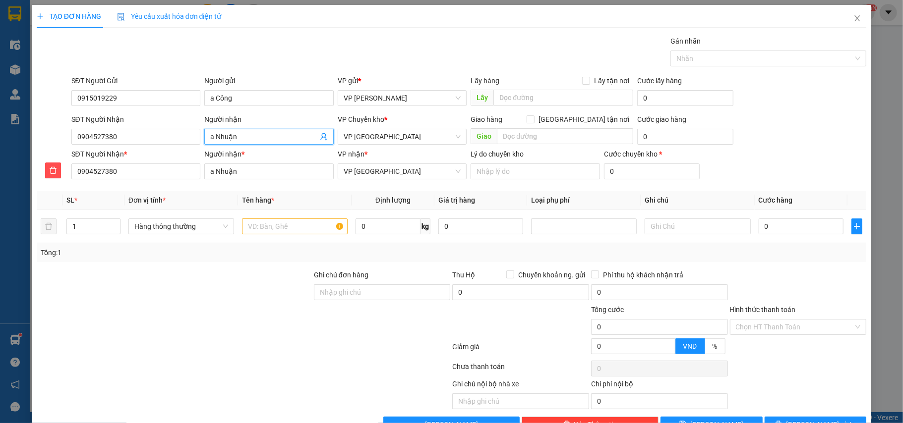
type input "a Nhuận"
click at [268, 235] on input "text" at bounding box center [295, 227] width 106 height 16
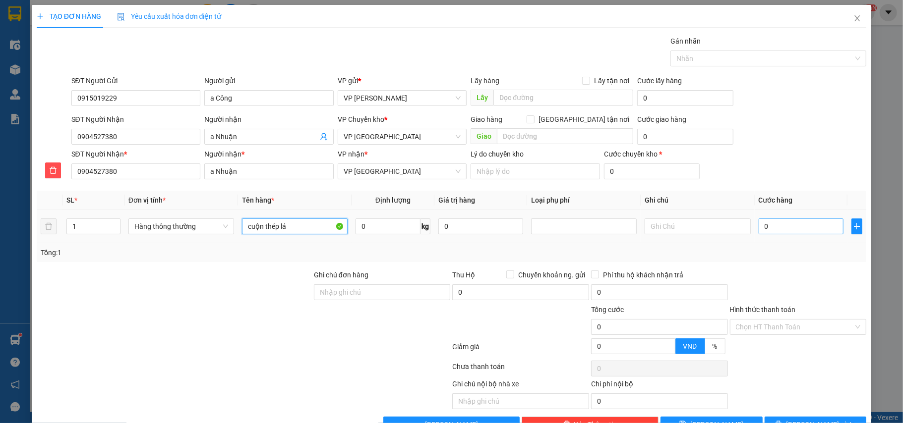
type input "cuộn thép lá"
click at [770, 228] on input "0" at bounding box center [801, 227] width 85 height 16
type input "4"
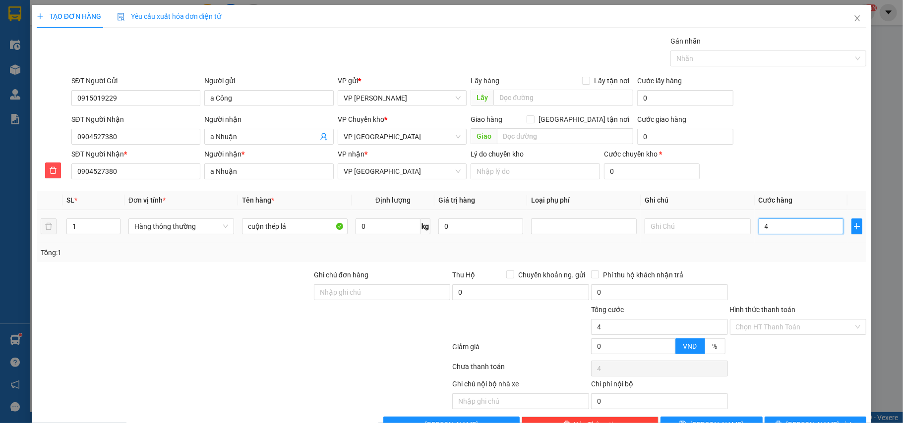
type input "40"
type input "40.000"
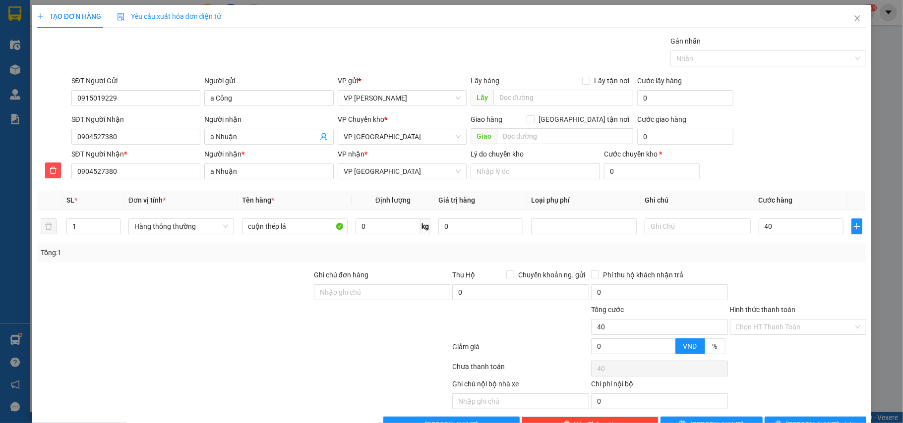
type input "40.000"
click at [771, 270] on div "Transit Pickup Surcharge Ids Transit Deliver Surcharge Ids Transit Deliver Surc…" at bounding box center [452, 234] width 830 height 397
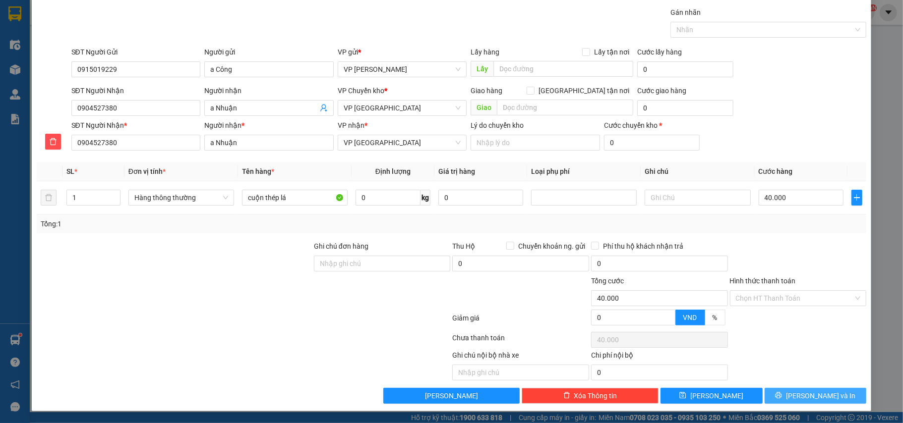
click at [820, 391] on span "[PERSON_NAME] và In" at bounding box center [820, 396] width 69 height 11
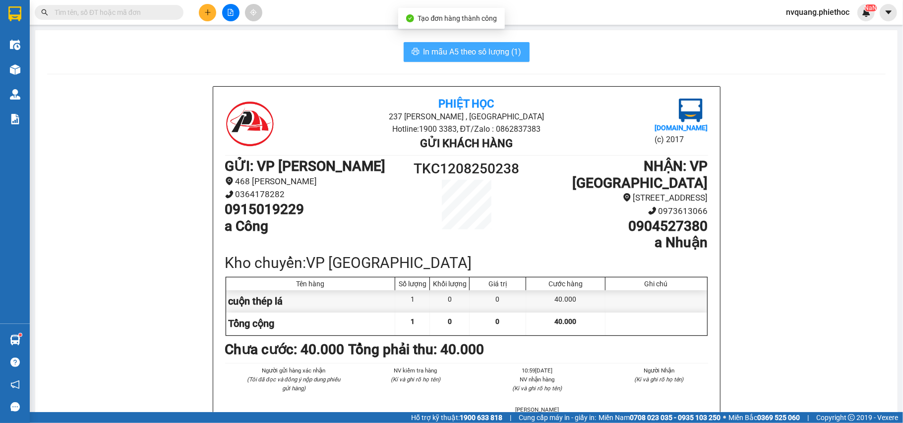
click at [444, 48] on span "In mẫu A5 theo số lượng (1)" at bounding box center [472, 52] width 98 height 12
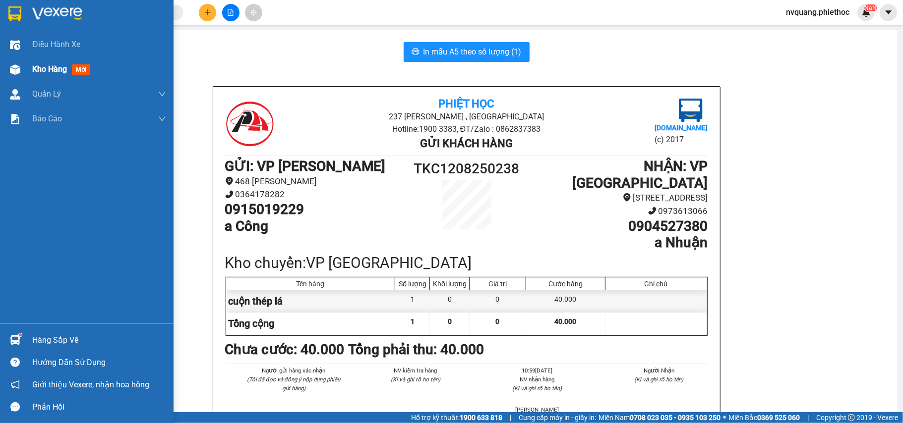
click at [35, 69] on span "Kho hàng" at bounding box center [49, 68] width 35 height 9
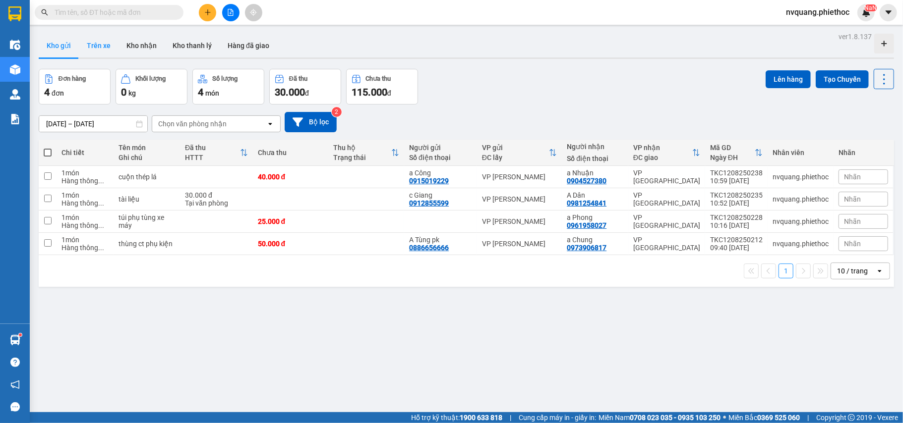
click at [94, 37] on button "Trên xe" at bounding box center [99, 46] width 40 height 24
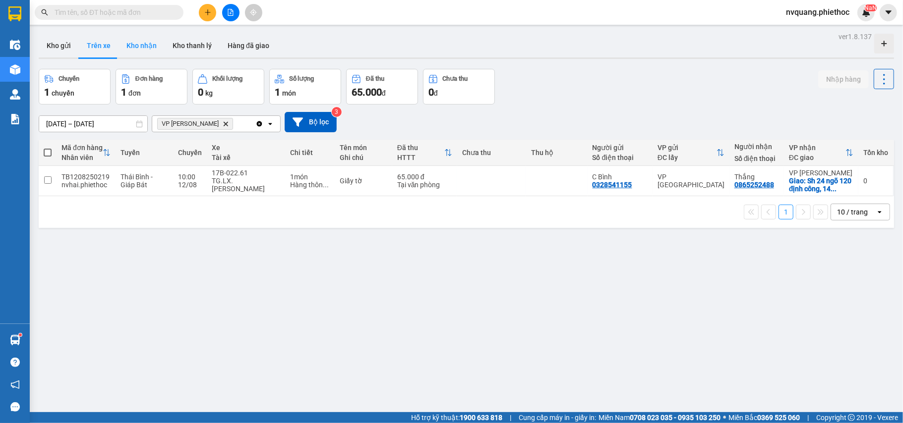
click at [149, 48] on button "Kho nhận" at bounding box center [142, 46] width 46 height 24
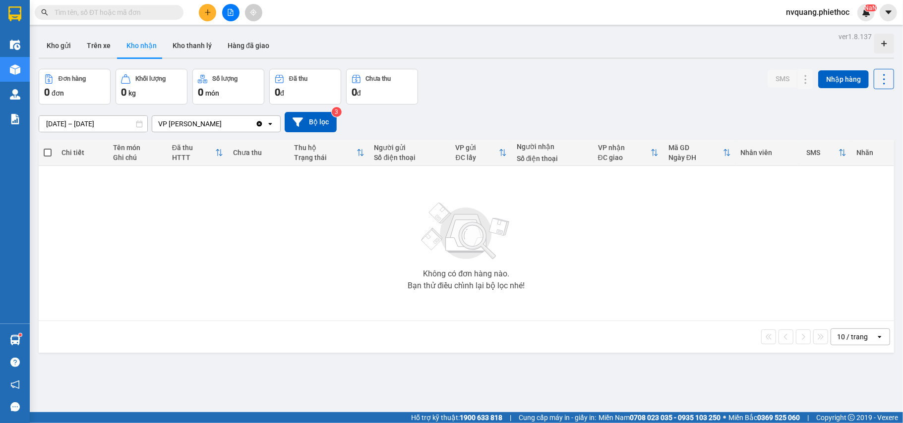
click at [200, 10] on button at bounding box center [207, 12] width 17 height 17
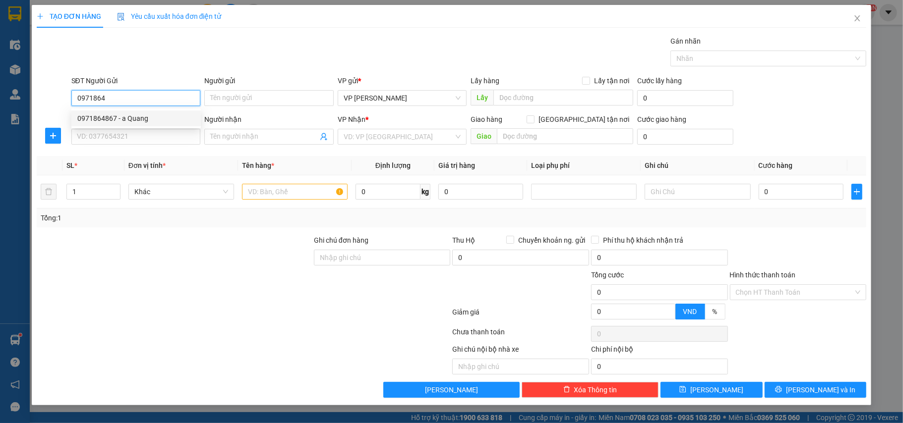
click at [88, 116] on div "0971864867 - a Quang" at bounding box center [136, 118] width 118 height 11
type input "0971864867"
type input "a Quang"
type input "0971864867"
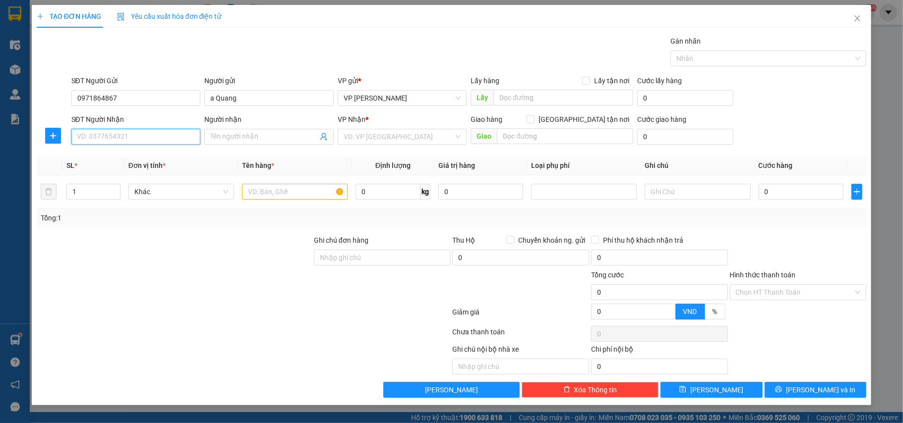
click at [101, 133] on input "SĐT Người Nhận" at bounding box center [135, 137] width 129 height 16
click at [108, 174] on div "0916751313 - xưởng Phiệt Học" at bounding box center [136, 173] width 118 height 11
type input "0916751313"
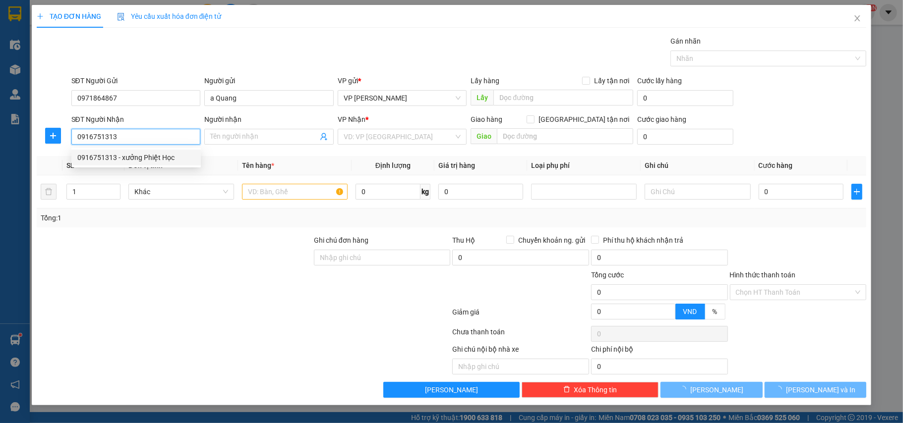
type input "xưởng Phiệt Học"
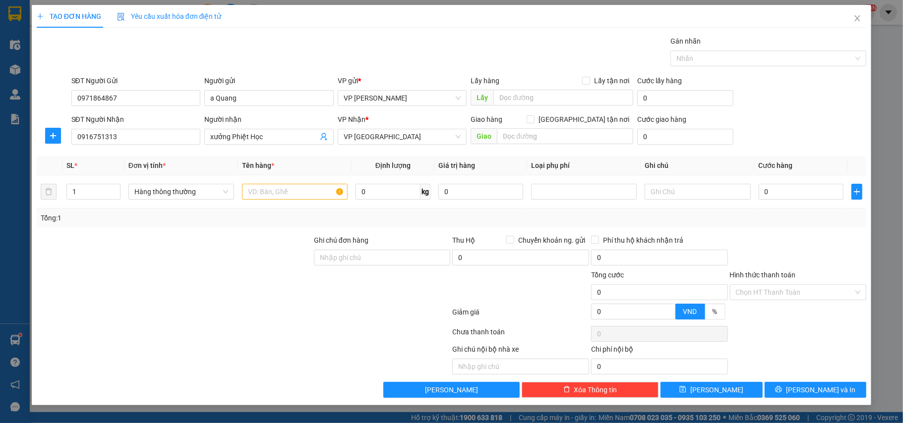
click at [889, 178] on div "TẠO ĐƠN HÀNG Yêu cầu xuất hóa đơn điện tử Transit Pickup Surcharge Ids Transit …" at bounding box center [451, 211] width 903 height 423
click at [857, 16] on icon "close" at bounding box center [857, 18] width 8 height 8
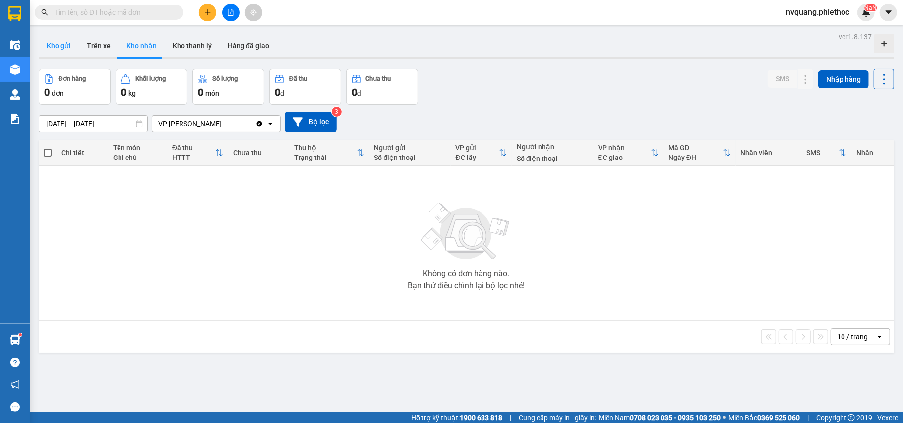
click at [61, 45] on button "Kho gửi" at bounding box center [59, 46] width 40 height 24
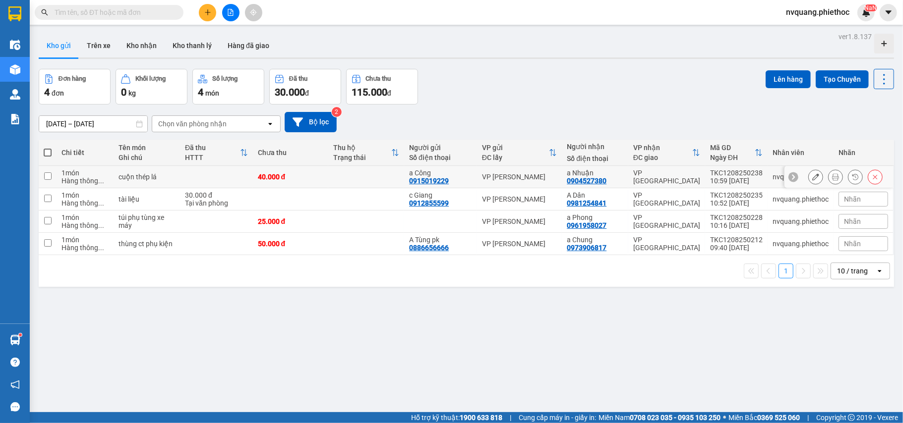
click at [217, 172] on td at bounding box center [216, 177] width 73 height 22
checkbox input "true"
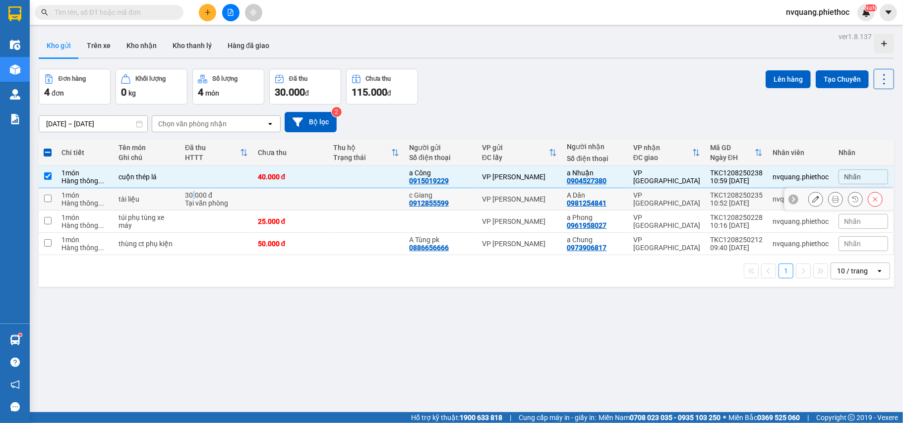
click at [192, 195] on div "30.000 đ" at bounding box center [216, 195] width 63 height 8
checkbox input "true"
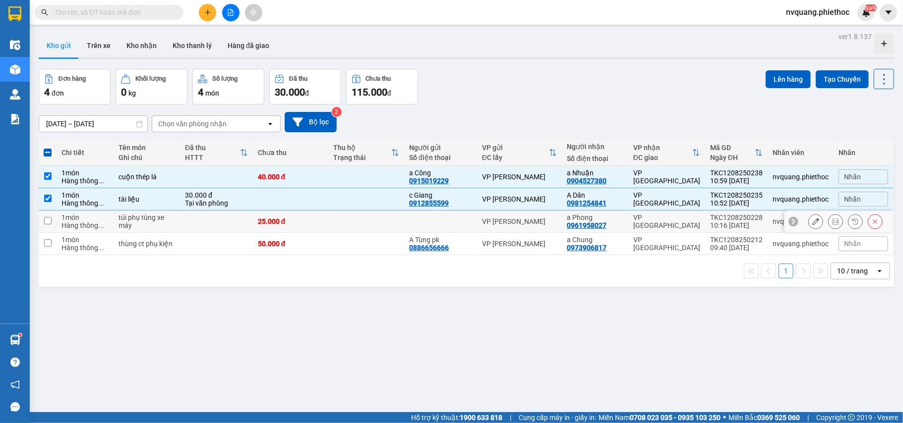
click at [180, 213] on td at bounding box center [216, 222] width 73 height 22
checkbox input "true"
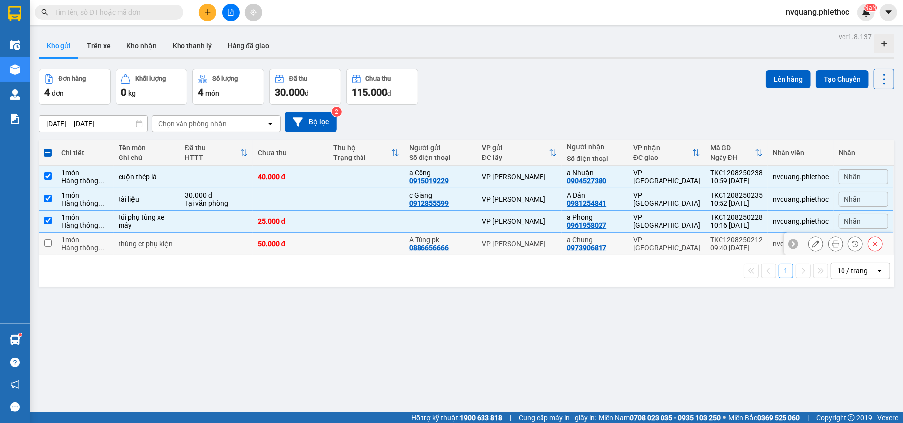
click at [184, 242] on td at bounding box center [216, 244] width 73 height 22
checkbox input "true"
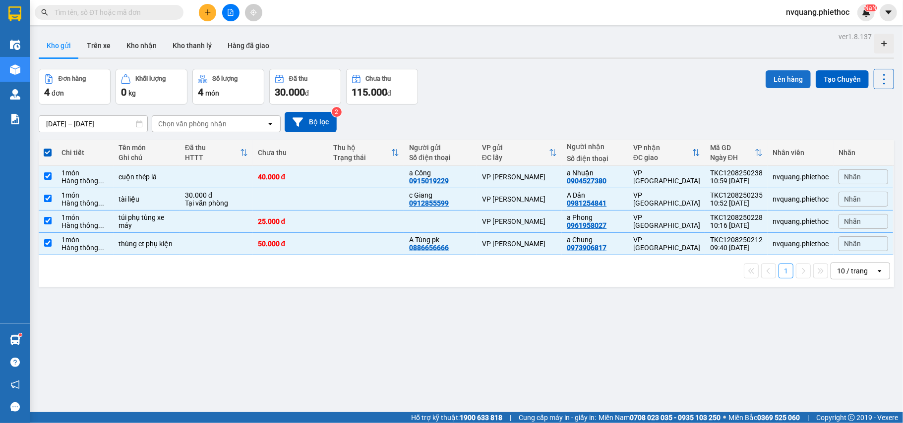
click at [778, 80] on button "Lên hàng" at bounding box center [788, 79] width 45 height 18
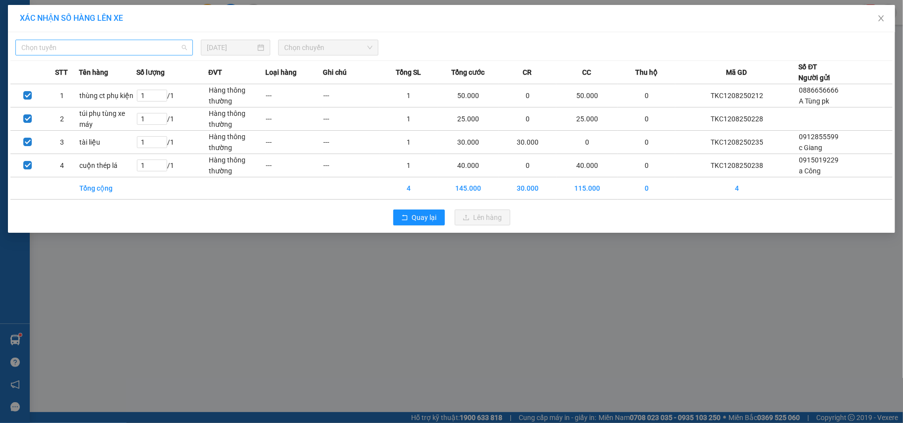
click at [66, 55] on span "Chọn tuyến" at bounding box center [104, 47] width 166 height 15
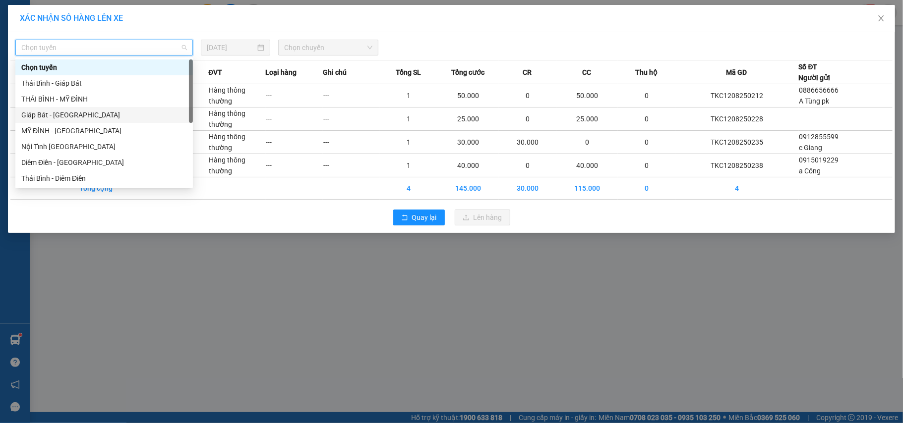
click at [39, 111] on div "Giáp Bát - [GEOGRAPHIC_DATA]" at bounding box center [104, 115] width 166 height 11
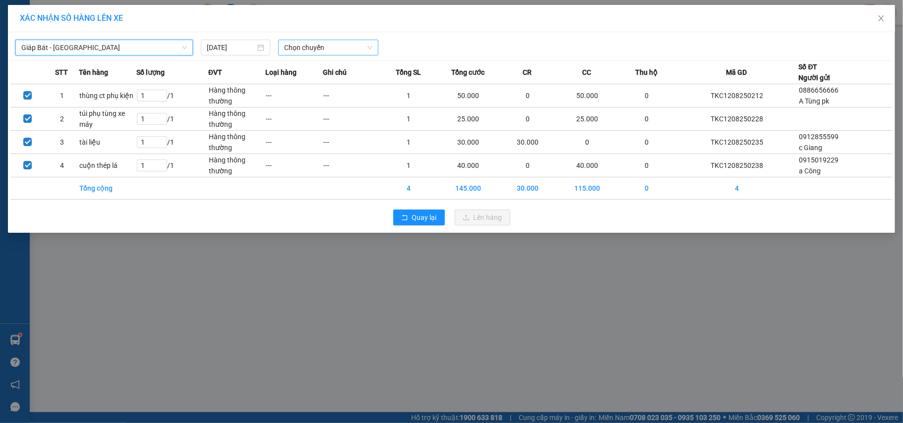
click at [298, 46] on span "Chọn chuyến" at bounding box center [328, 47] width 88 height 15
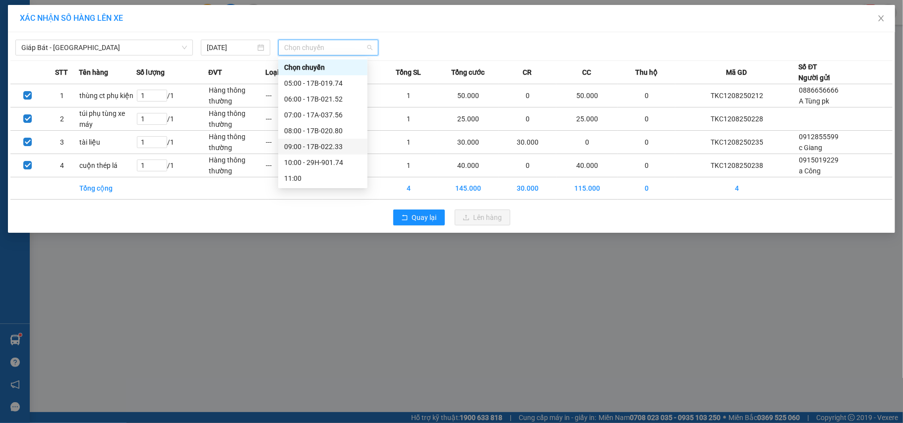
scroll to position [66, 0]
click at [332, 127] on div "12:00 - 29H-901.48" at bounding box center [322, 128] width 77 height 11
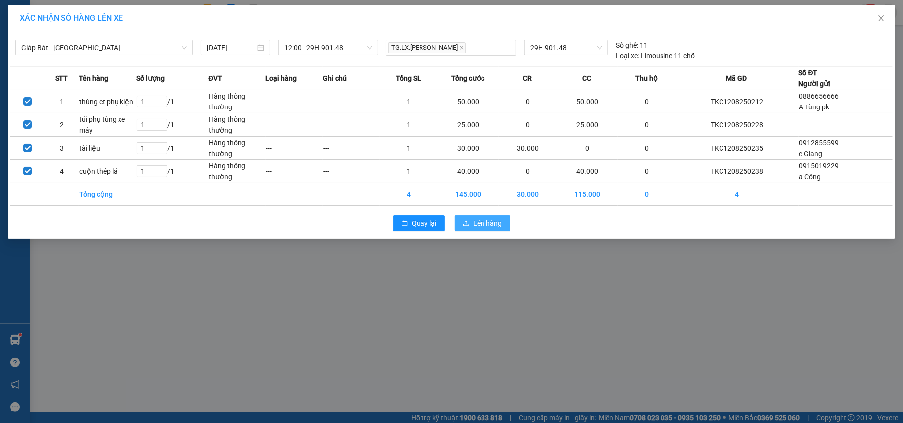
click at [471, 225] on button "Lên hàng" at bounding box center [483, 224] width 56 height 16
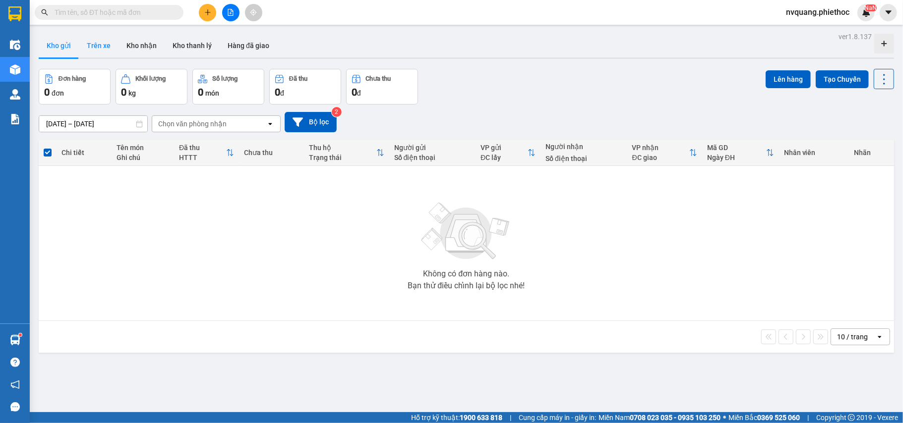
click at [93, 47] on button "Trên xe" at bounding box center [99, 46] width 40 height 24
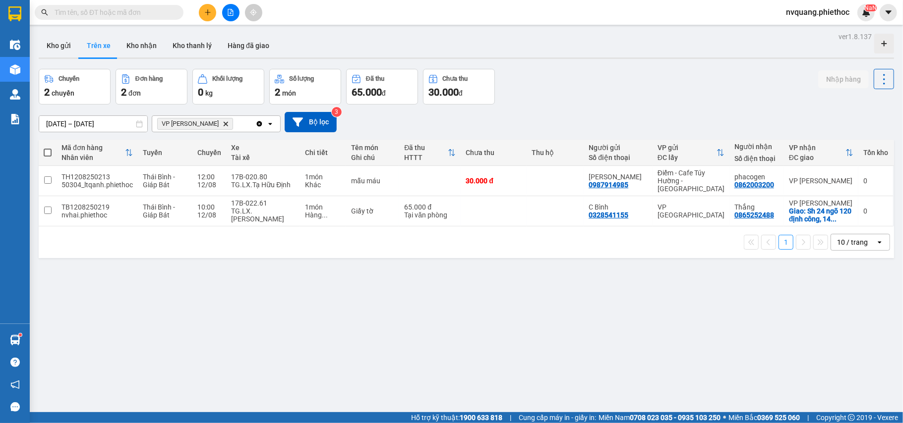
click at [125, 12] on input "text" at bounding box center [113, 12] width 117 height 11
